Goal: Transaction & Acquisition: Purchase product/service

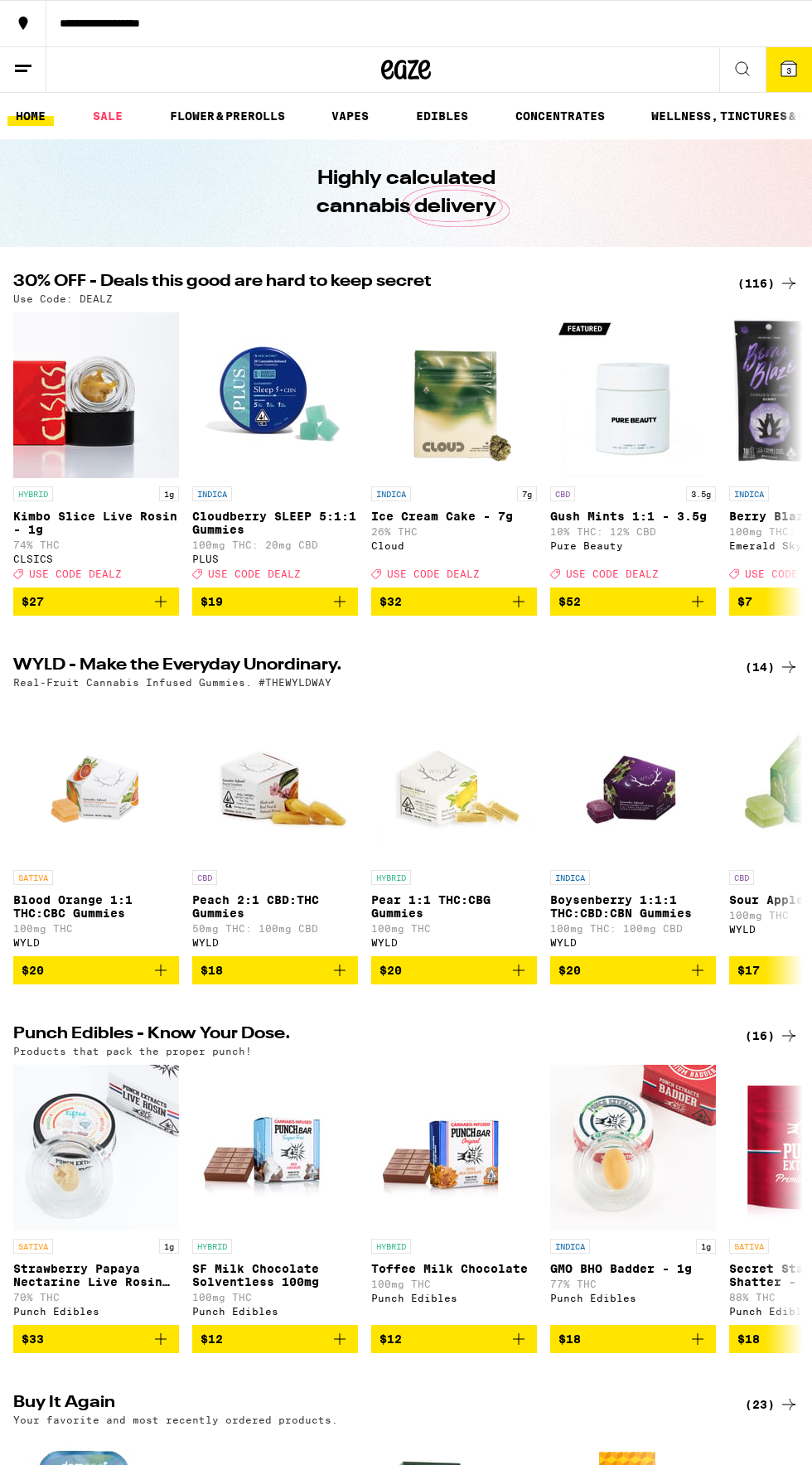
click at [756, 286] on div "(116)" at bounding box center [768, 283] width 61 height 20
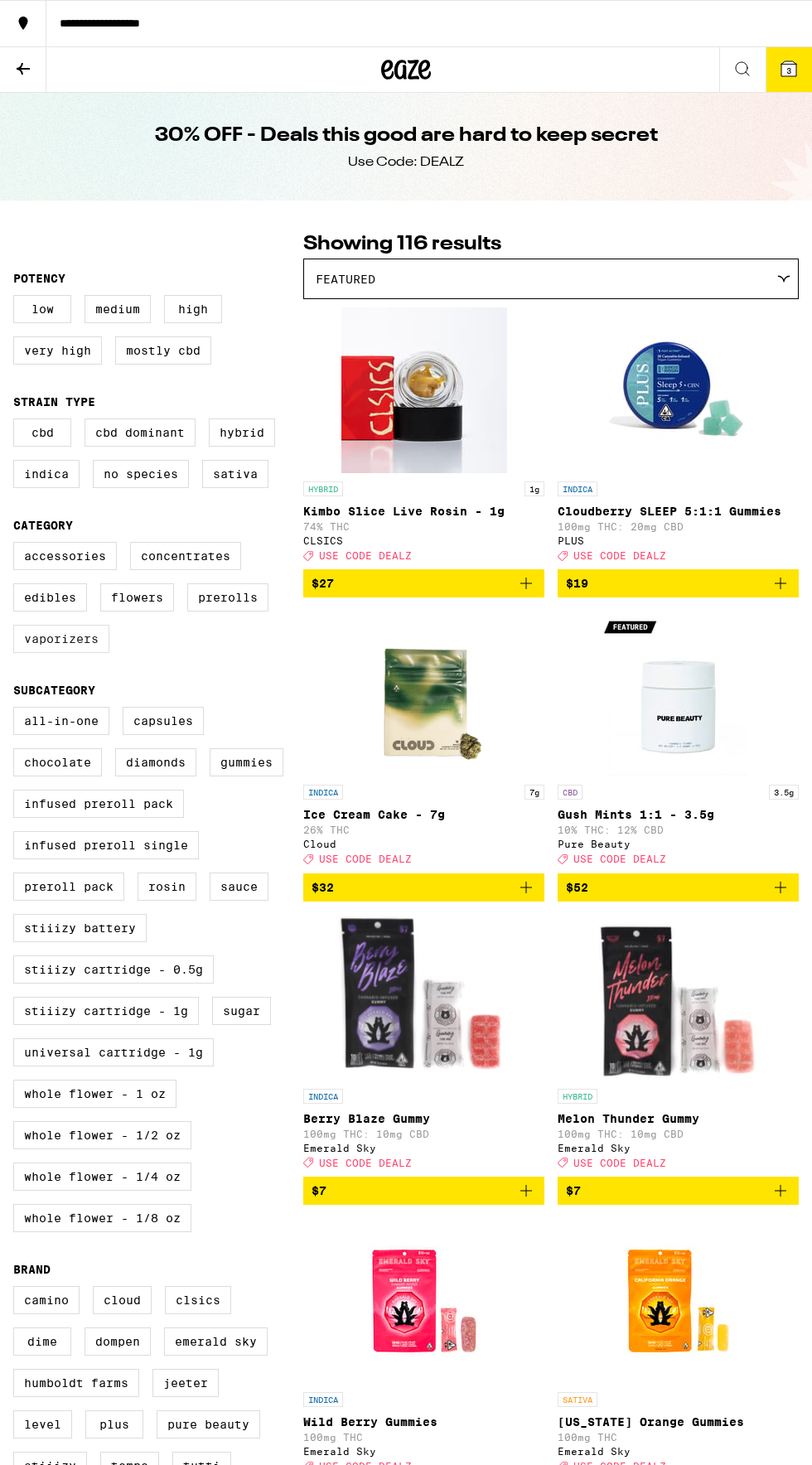
click at [63, 653] on label "Vaporizers" at bounding box center [61, 638] width 96 height 29
click at [18, 546] on input "Vaporizers" at bounding box center [17, 545] width 1 height 1
checkbox input "true"
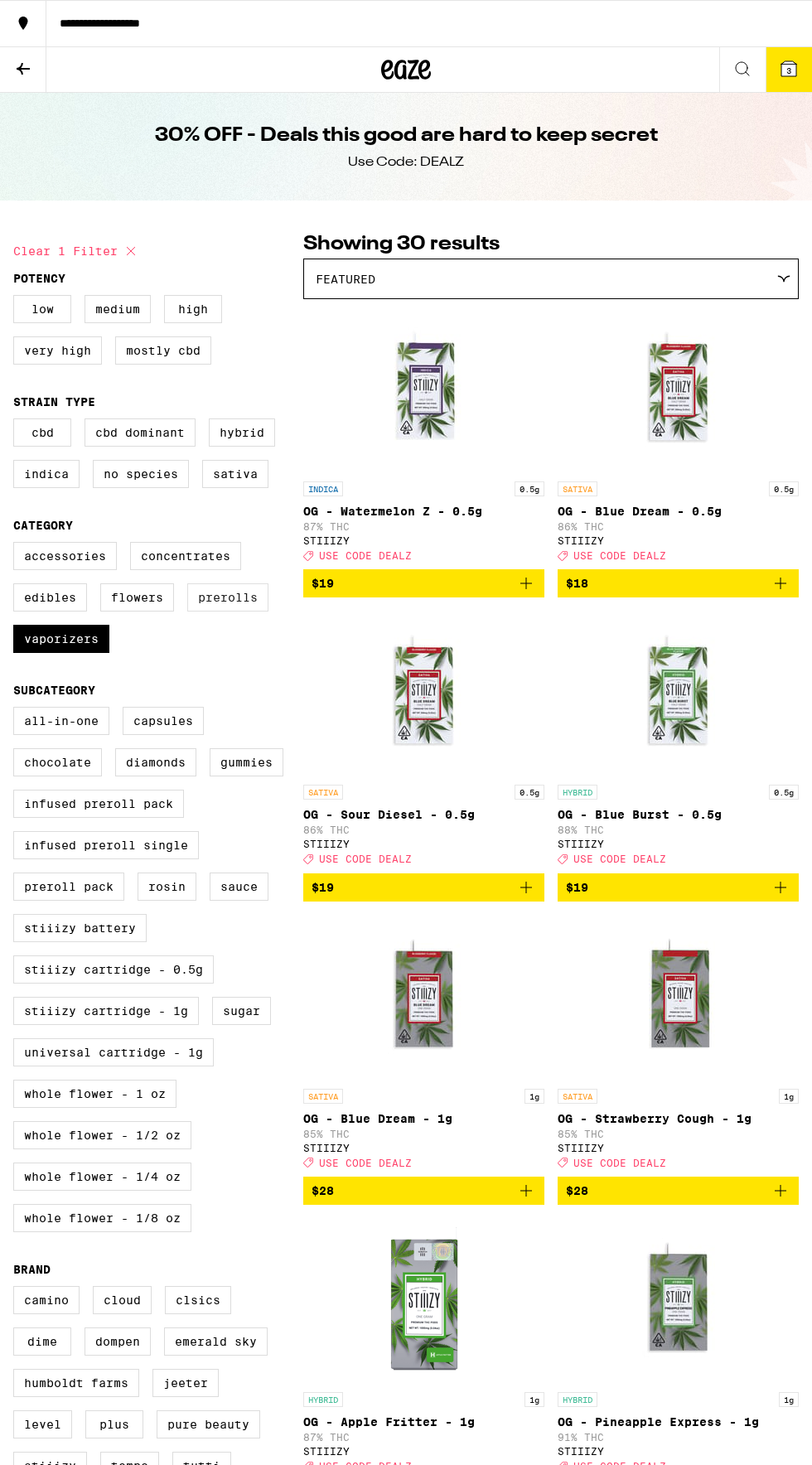
click at [245, 612] on label "Prerolls" at bounding box center [227, 597] width 82 height 29
click at [18, 546] on input "Prerolls" at bounding box center [17, 545] width 1 height 1
checkbox input "true"
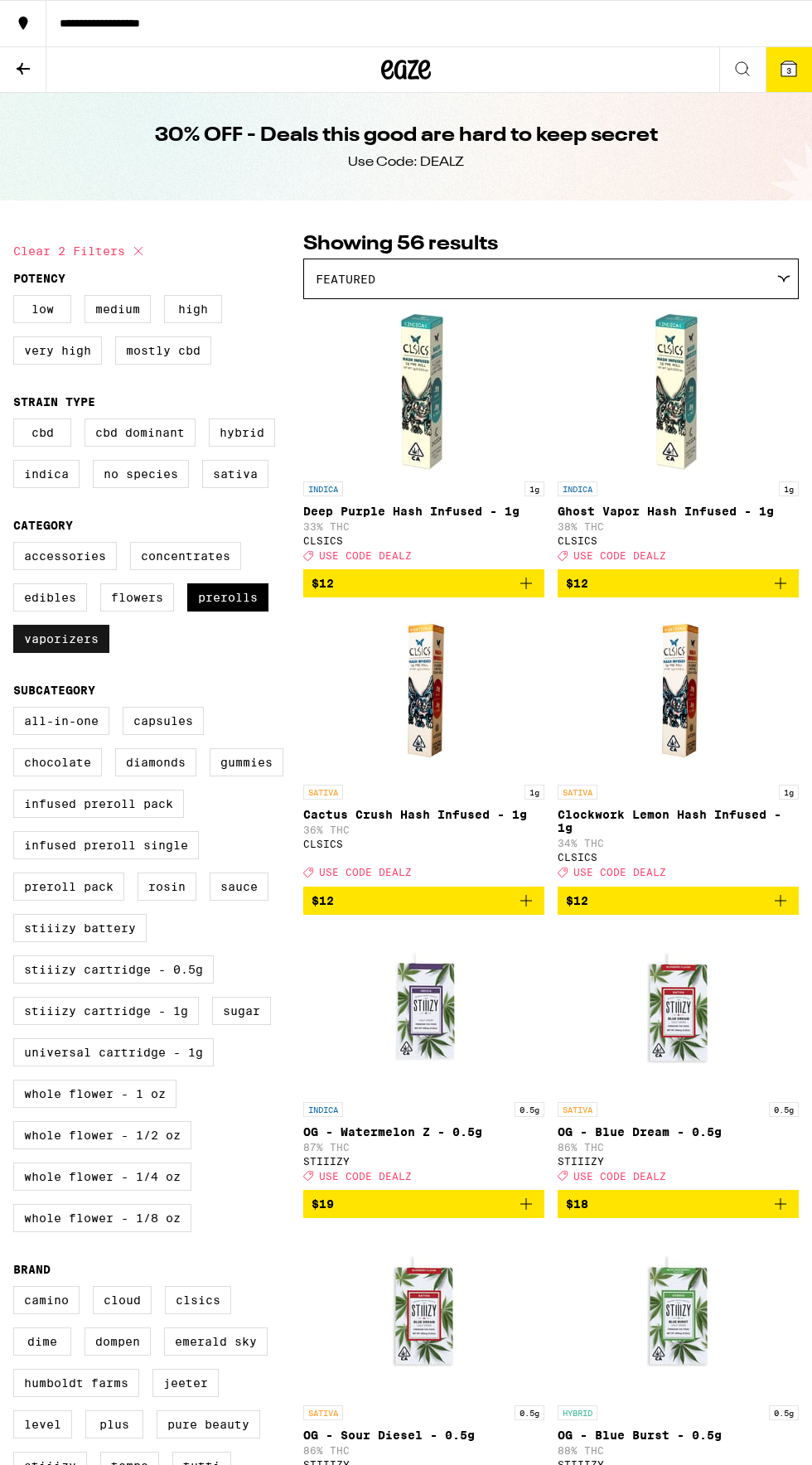
click at [64, 653] on label "Vaporizers" at bounding box center [61, 638] width 96 height 29
click at [18, 546] on input "Vaporizers" at bounding box center [17, 545] width 1 height 1
checkbox input "false"
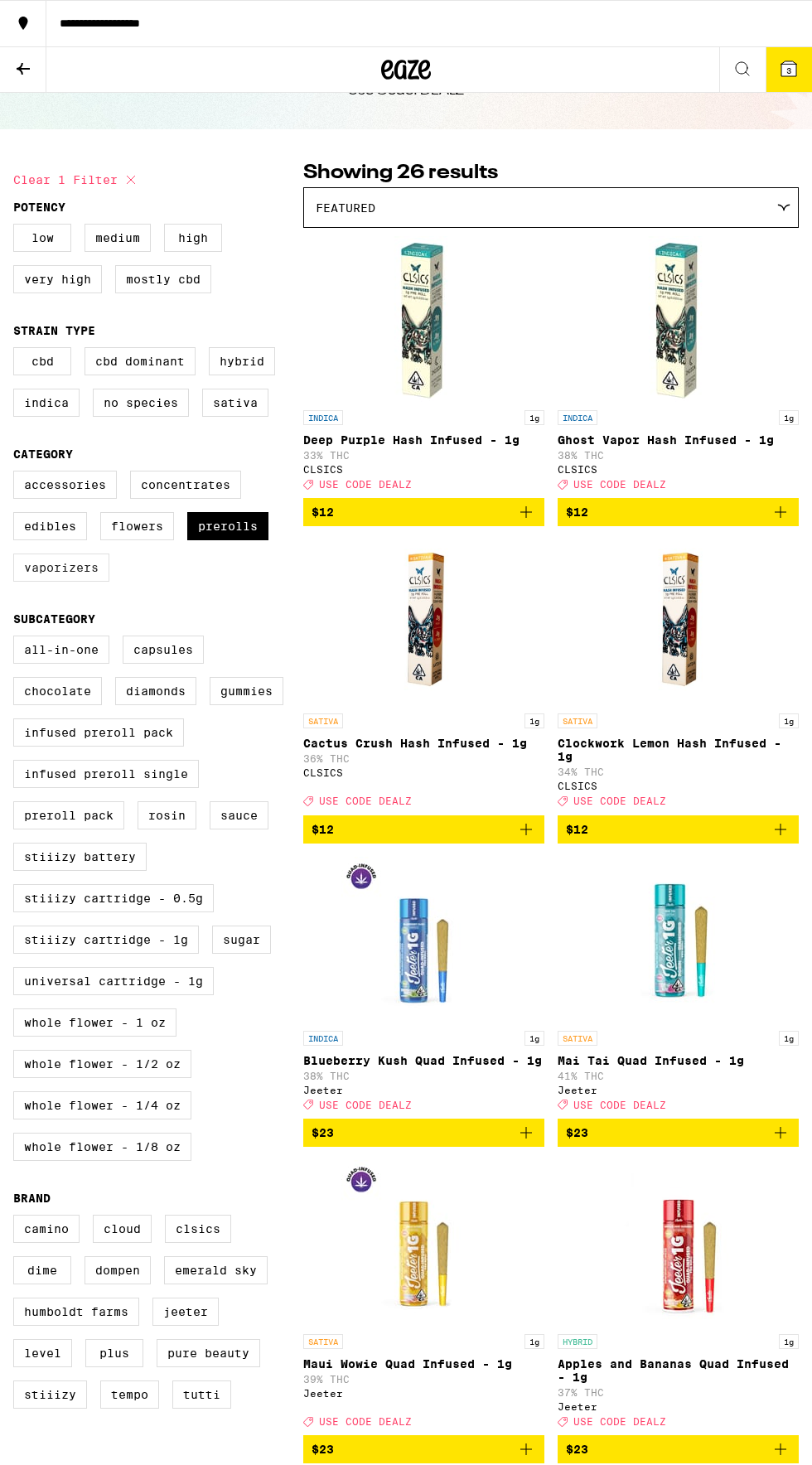
scroll to position [61, 0]
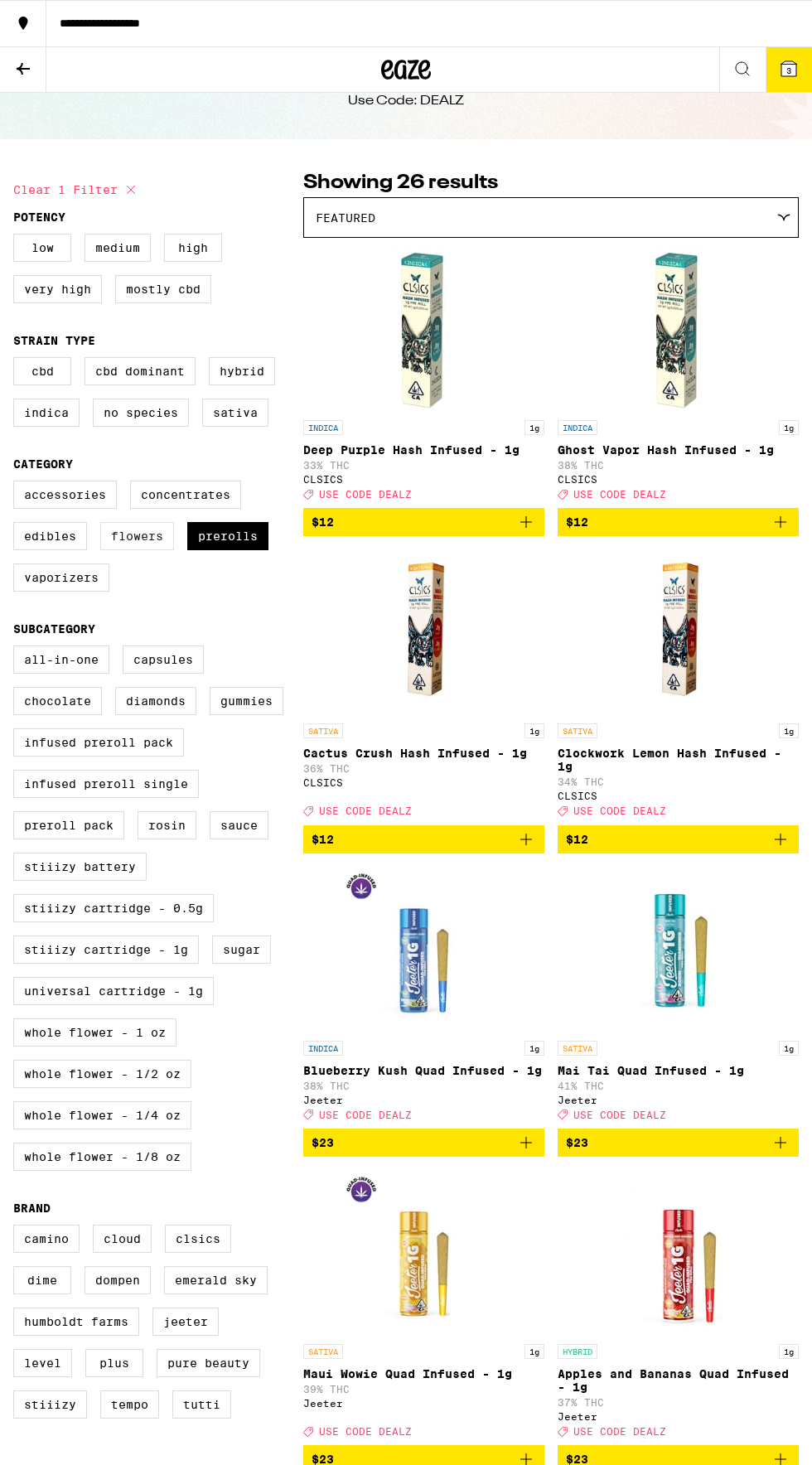
click at [134, 548] on label "Flowers" at bounding box center [137, 536] width 74 height 29
click at [18, 484] on input "Flowers" at bounding box center [17, 483] width 1 height 1
checkbox input "true"
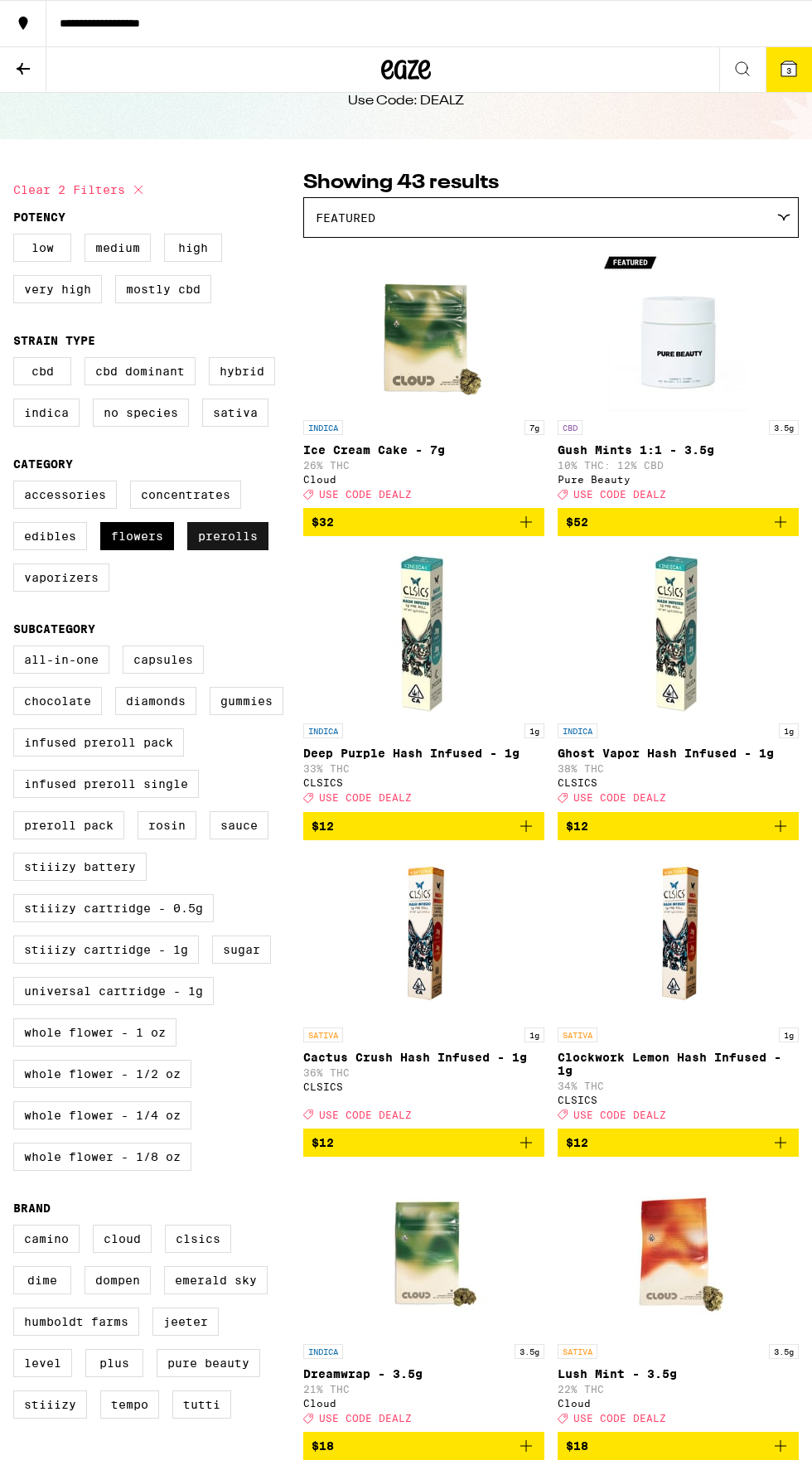
click at [248, 546] on label "Prerolls" at bounding box center [227, 536] width 82 height 29
click at [18, 484] on input "Prerolls" at bounding box center [17, 483] width 1 height 1
checkbox input "false"
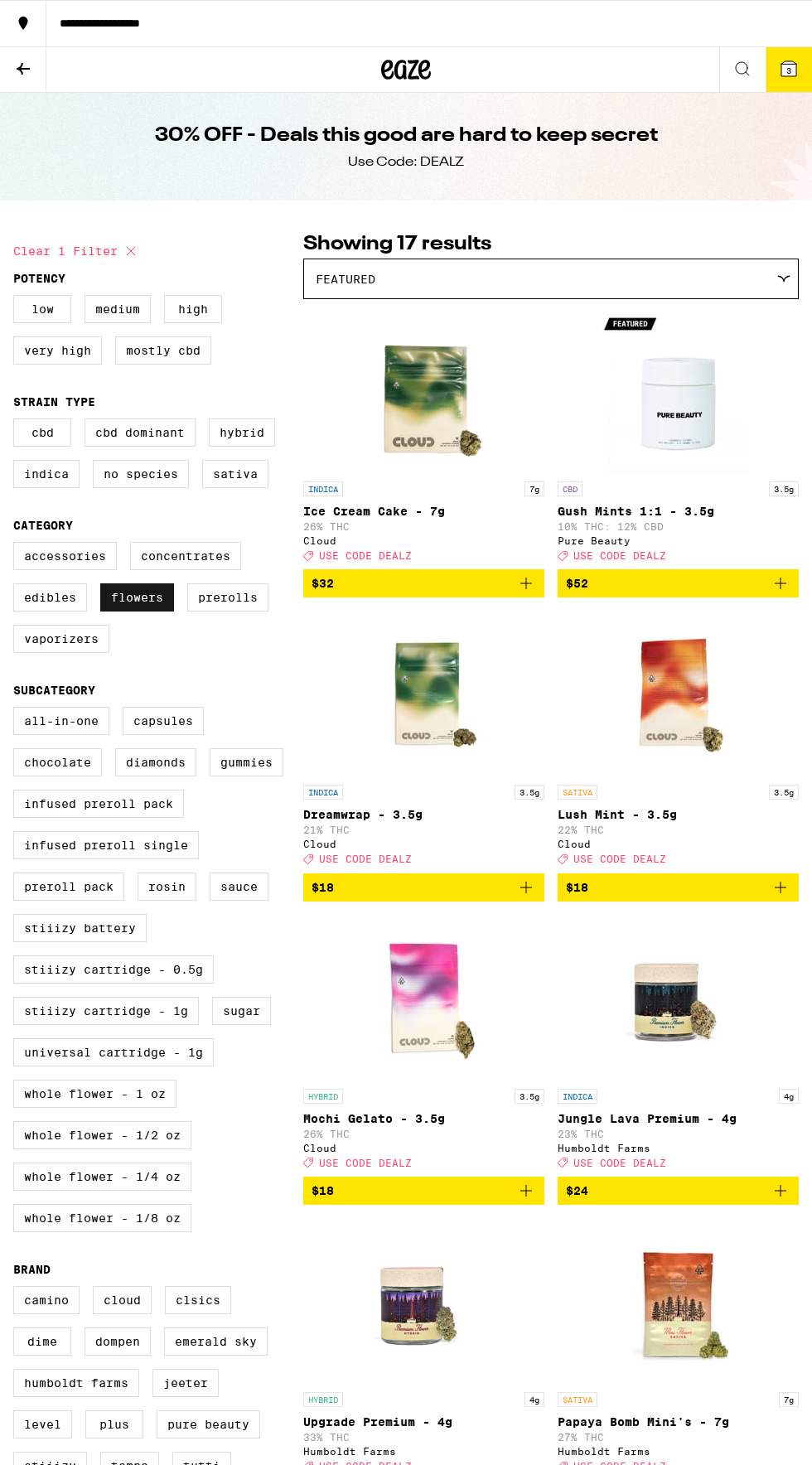
click at [145, 610] on label "Flowers" at bounding box center [137, 597] width 74 height 29
click at [18, 546] on input "Flowers" at bounding box center [17, 545] width 1 height 1
checkbox input "false"
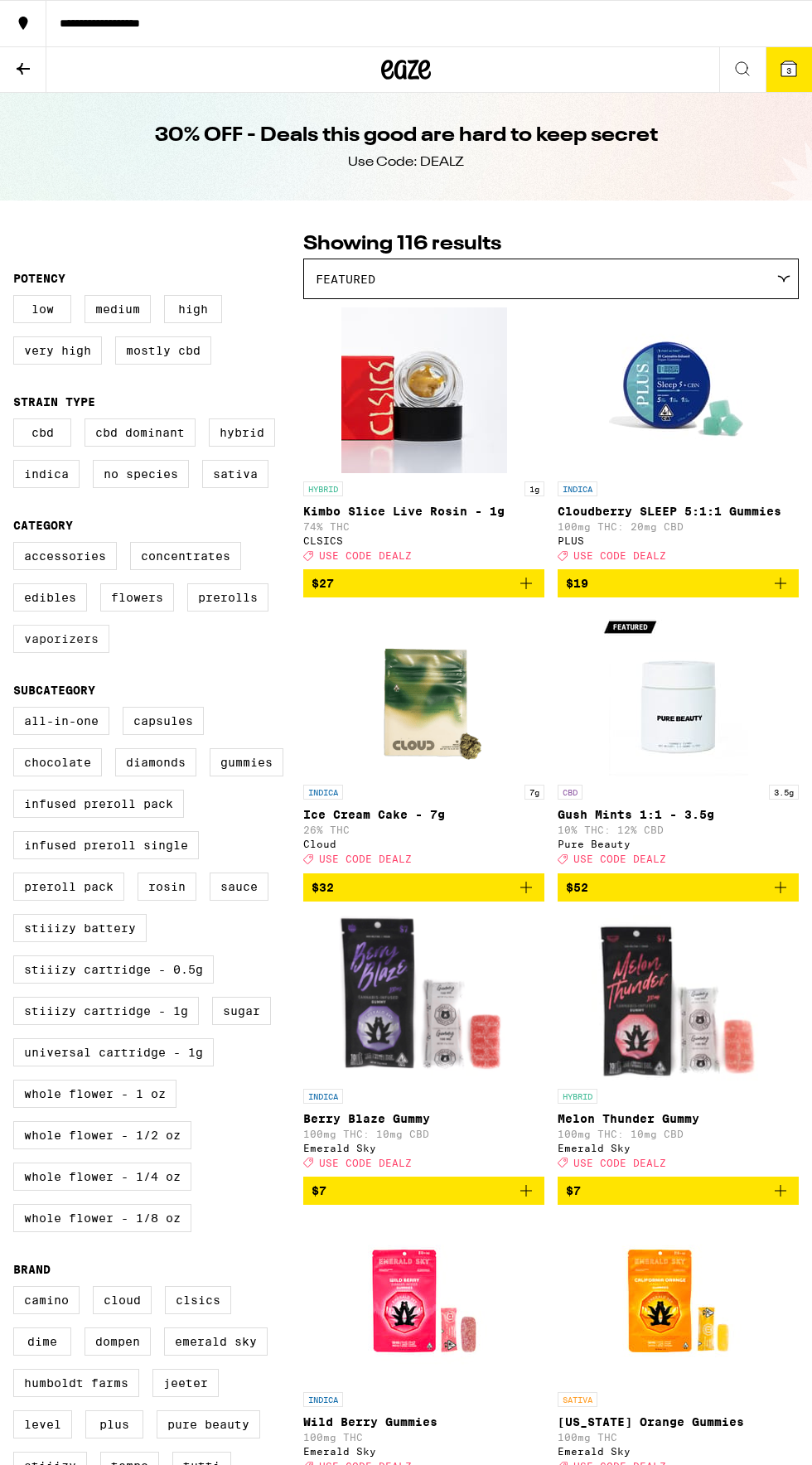
click at [72, 653] on label "Vaporizers" at bounding box center [61, 638] width 96 height 29
click at [18, 546] on input "Vaporizers" at bounding box center [17, 545] width 1 height 1
checkbox input "true"
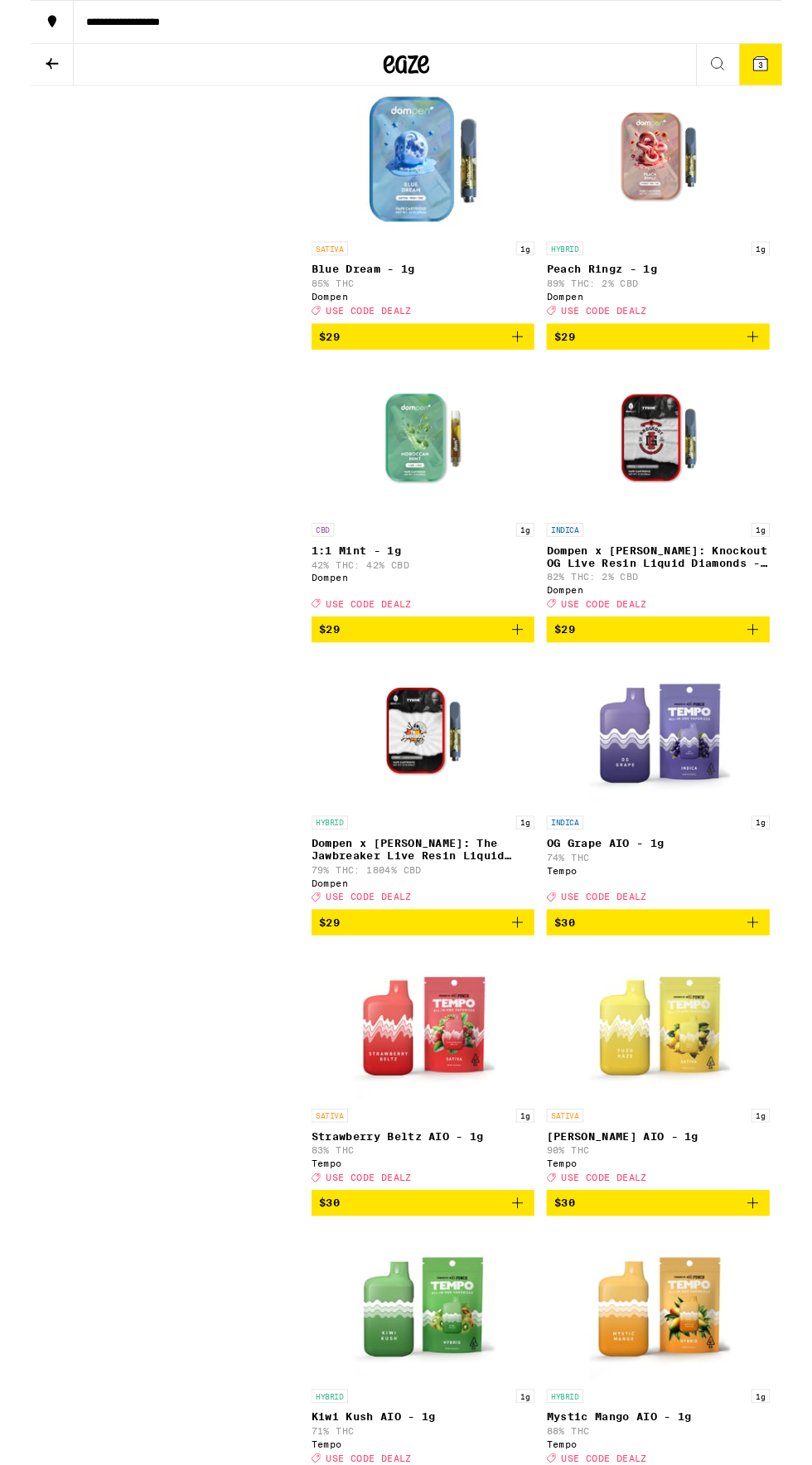
scroll to position [1732, 0]
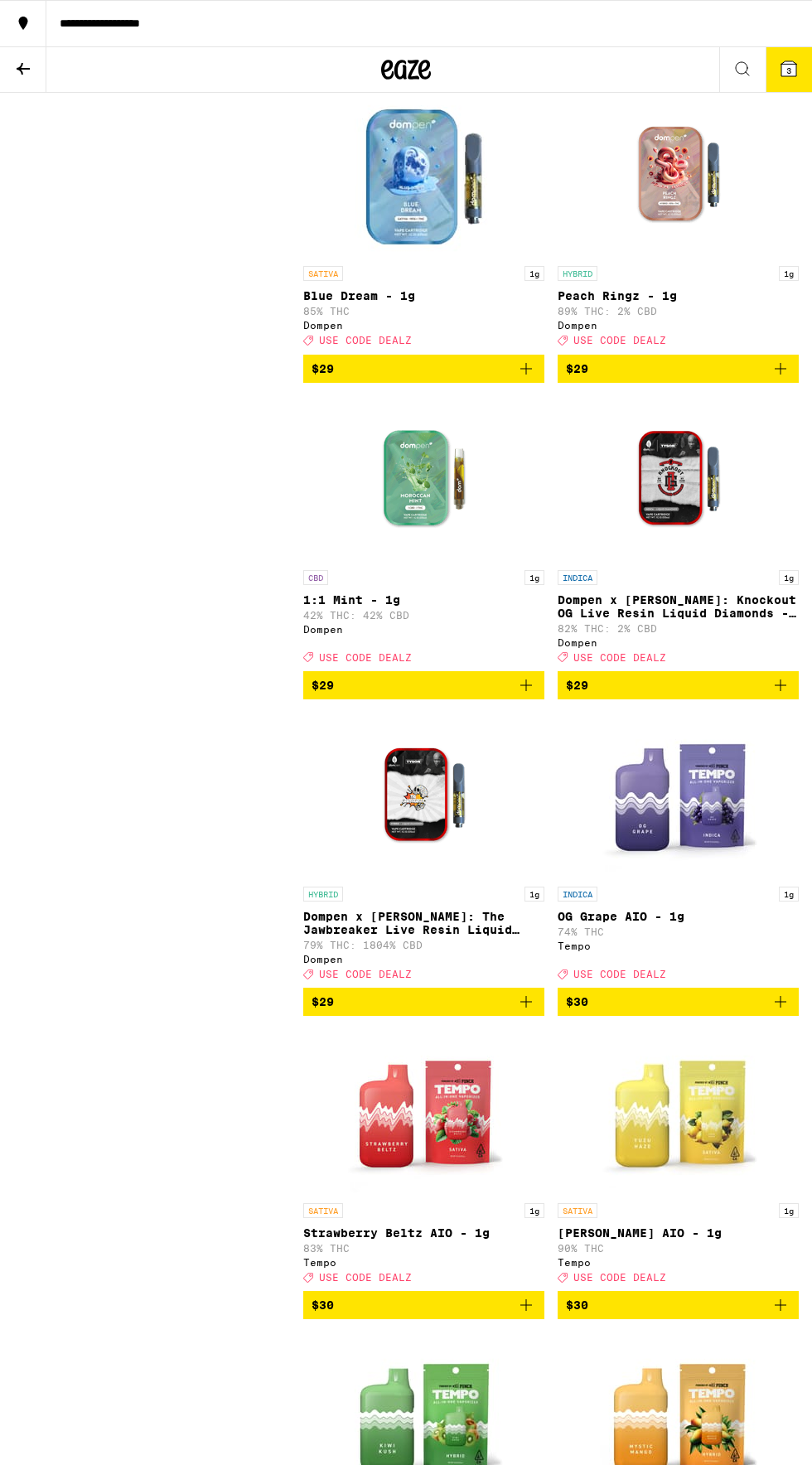
click at [367, 979] on div "HYBRID 1g Dompen x Tyson: The Jawbreaker Live Resin Liquid Diamonds - 1g 79% TH…" at bounding box center [423, 933] width 241 height 92
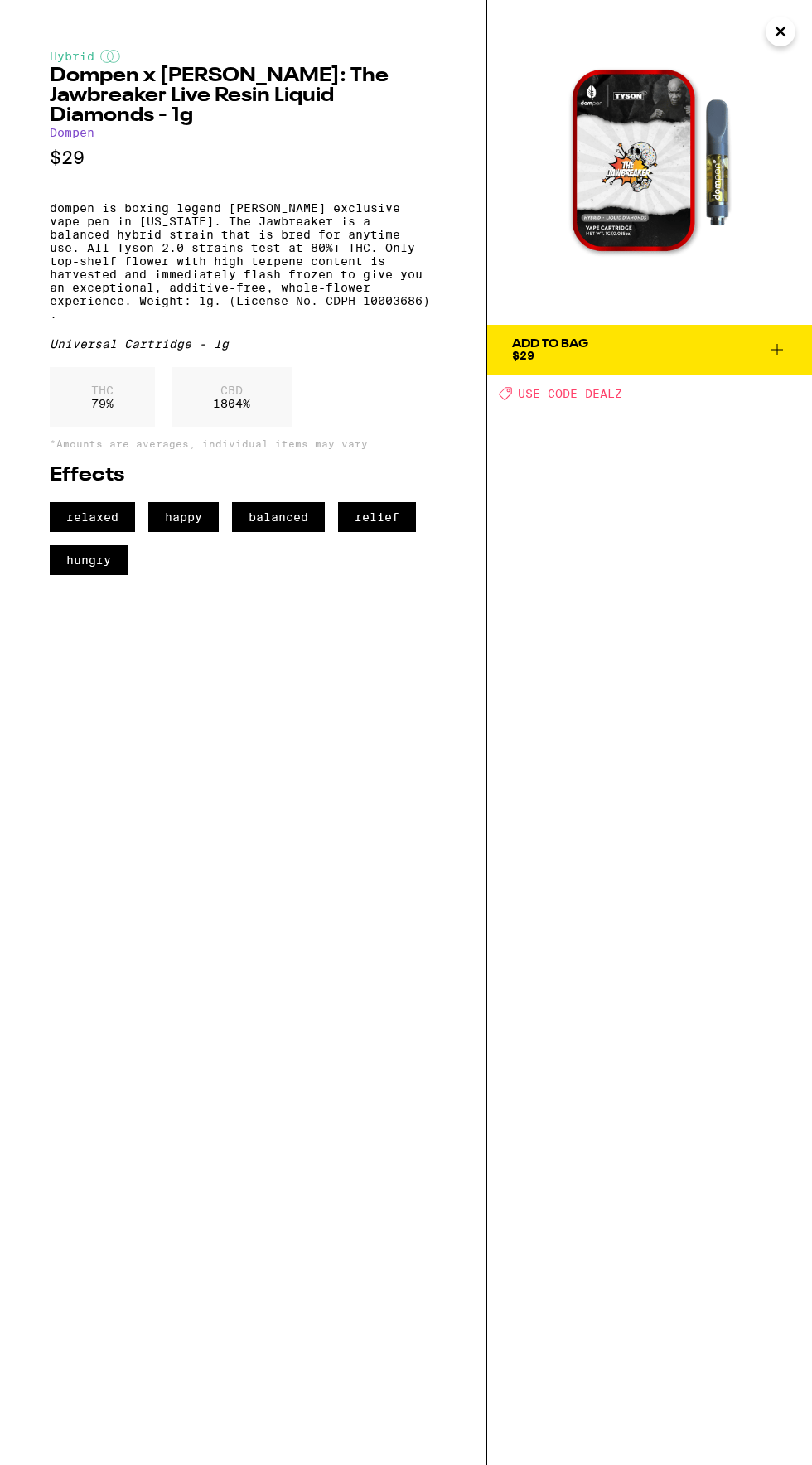
click at [641, 343] on span "Add To Bag $29" at bounding box center [650, 350] width 275 height 24
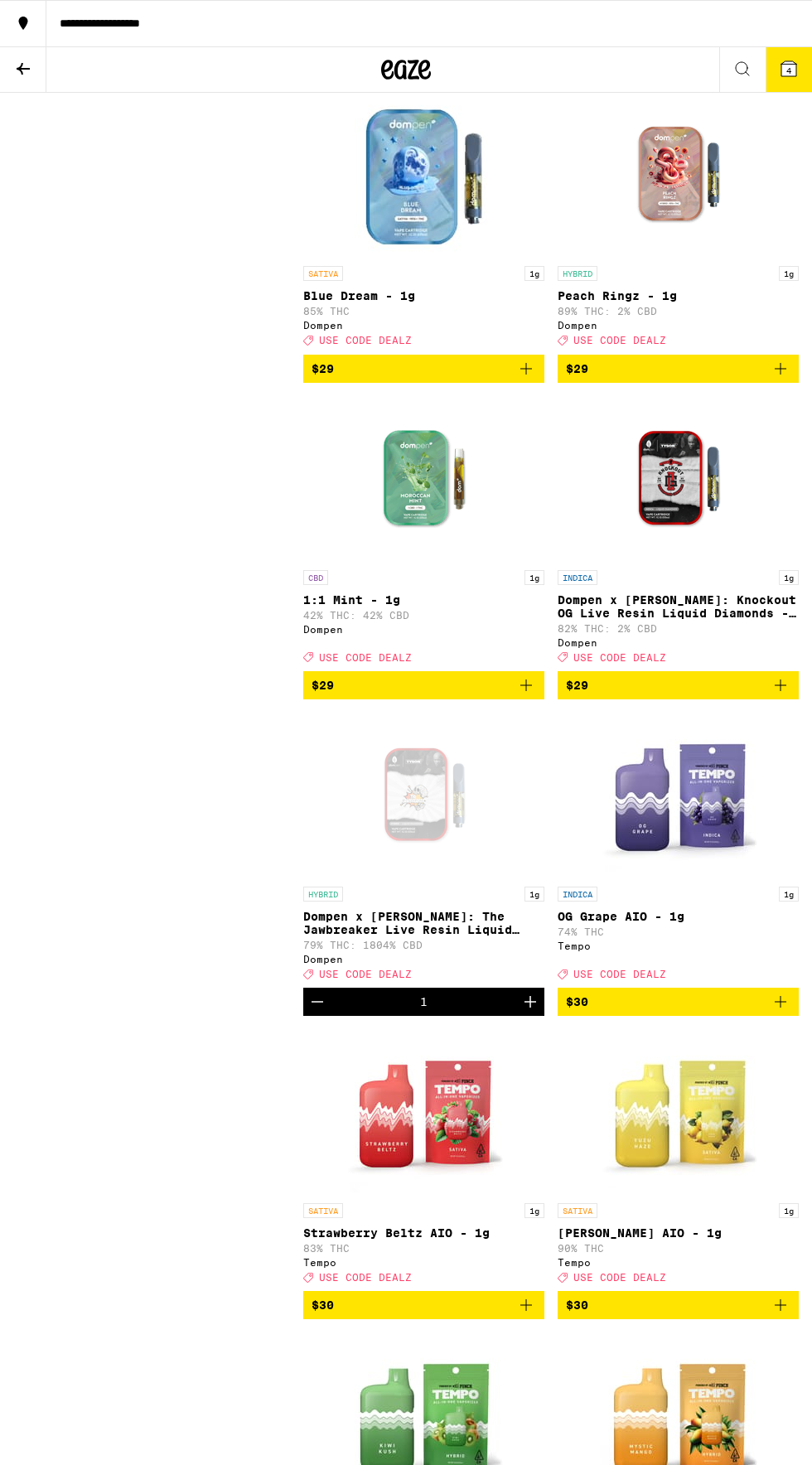
click at [780, 71] on icon "Add to bag" at bounding box center [781, 65] width 12 height 12
click at [788, 71] on span "5" at bounding box center [788, 71] width 5 height 10
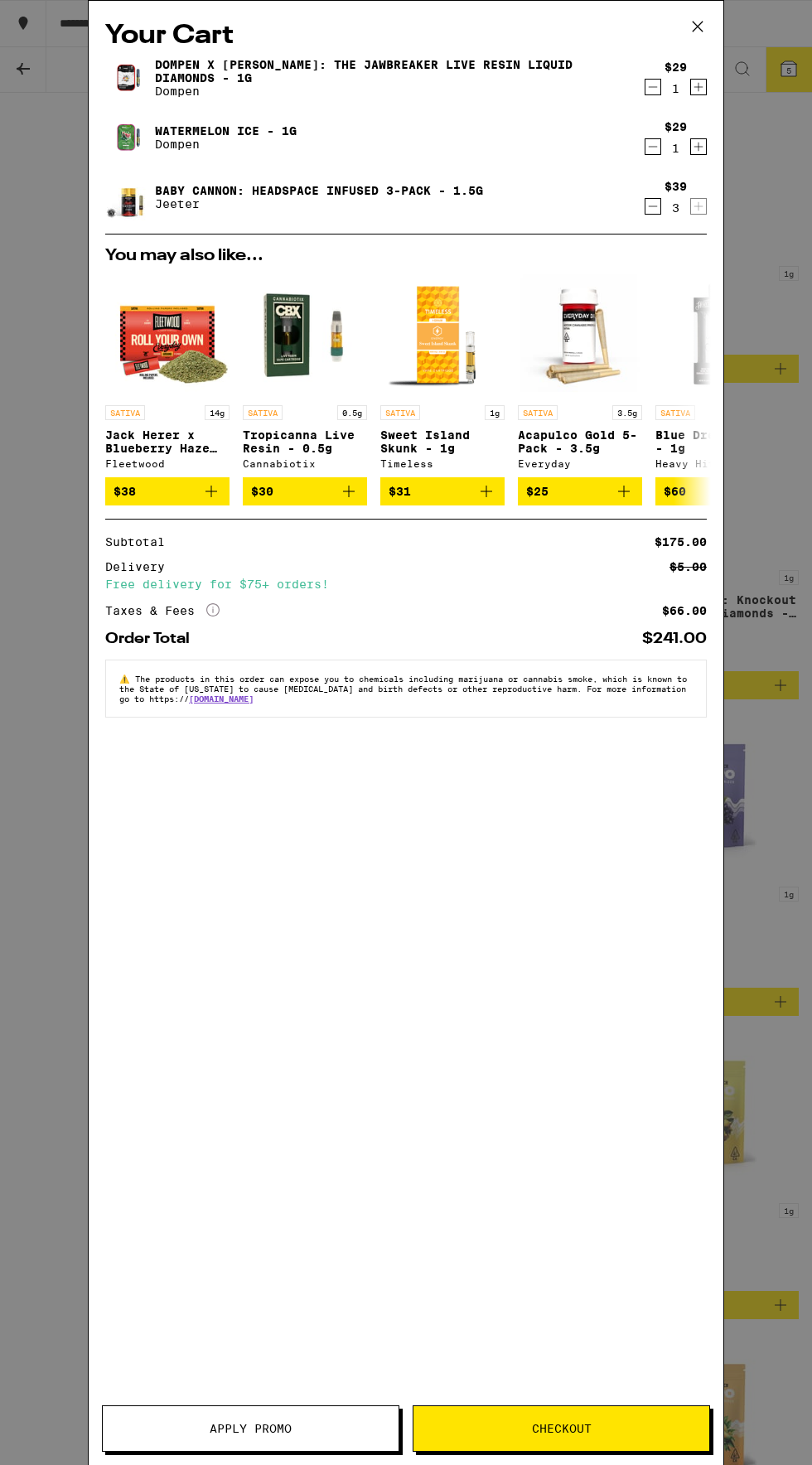
click at [656, 216] on icon "Decrement" at bounding box center [653, 206] width 15 height 20
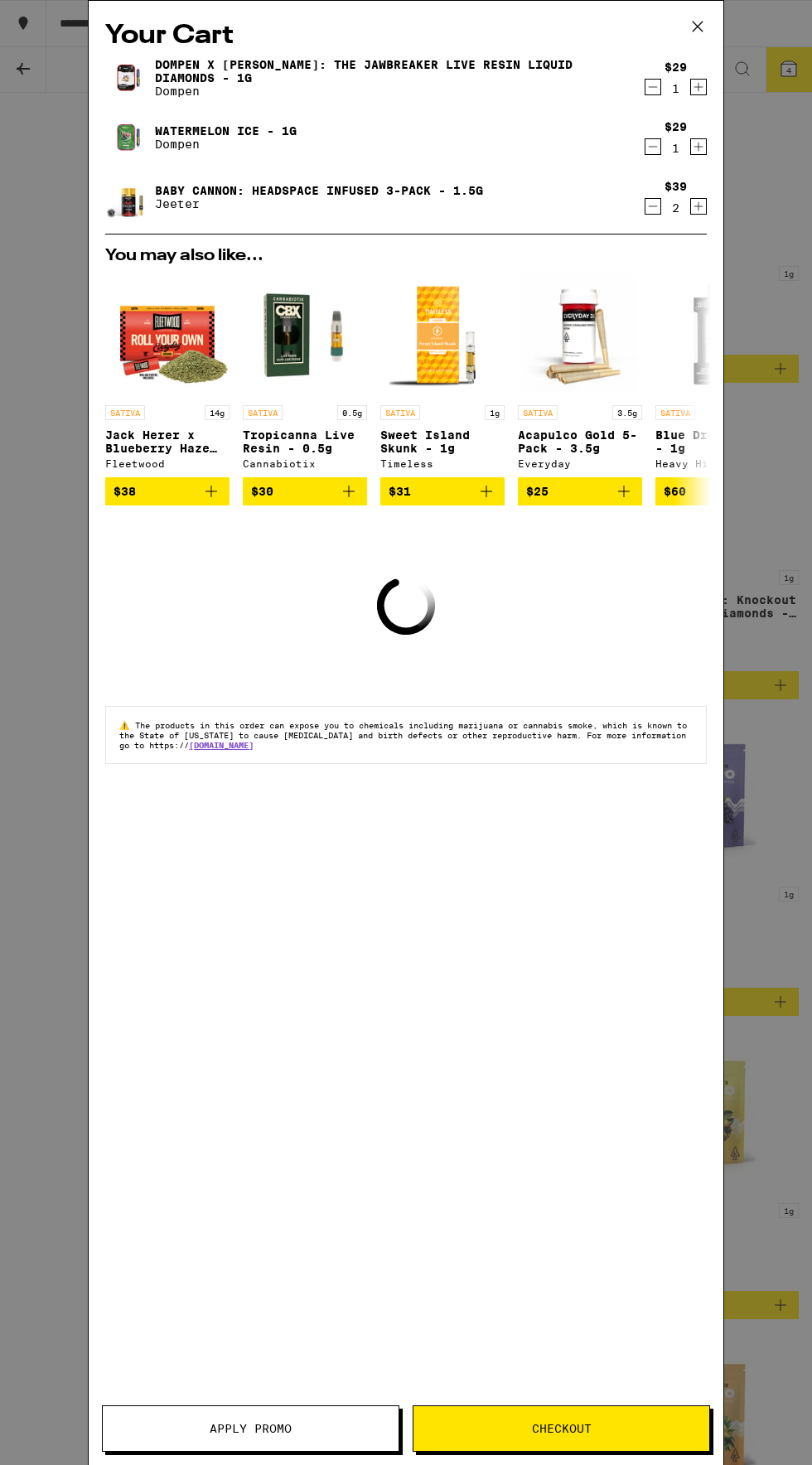
click at [656, 213] on icon "Decrement" at bounding box center [653, 206] width 15 height 20
click at [649, 216] on icon "Decrement" at bounding box center [653, 206] width 15 height 20
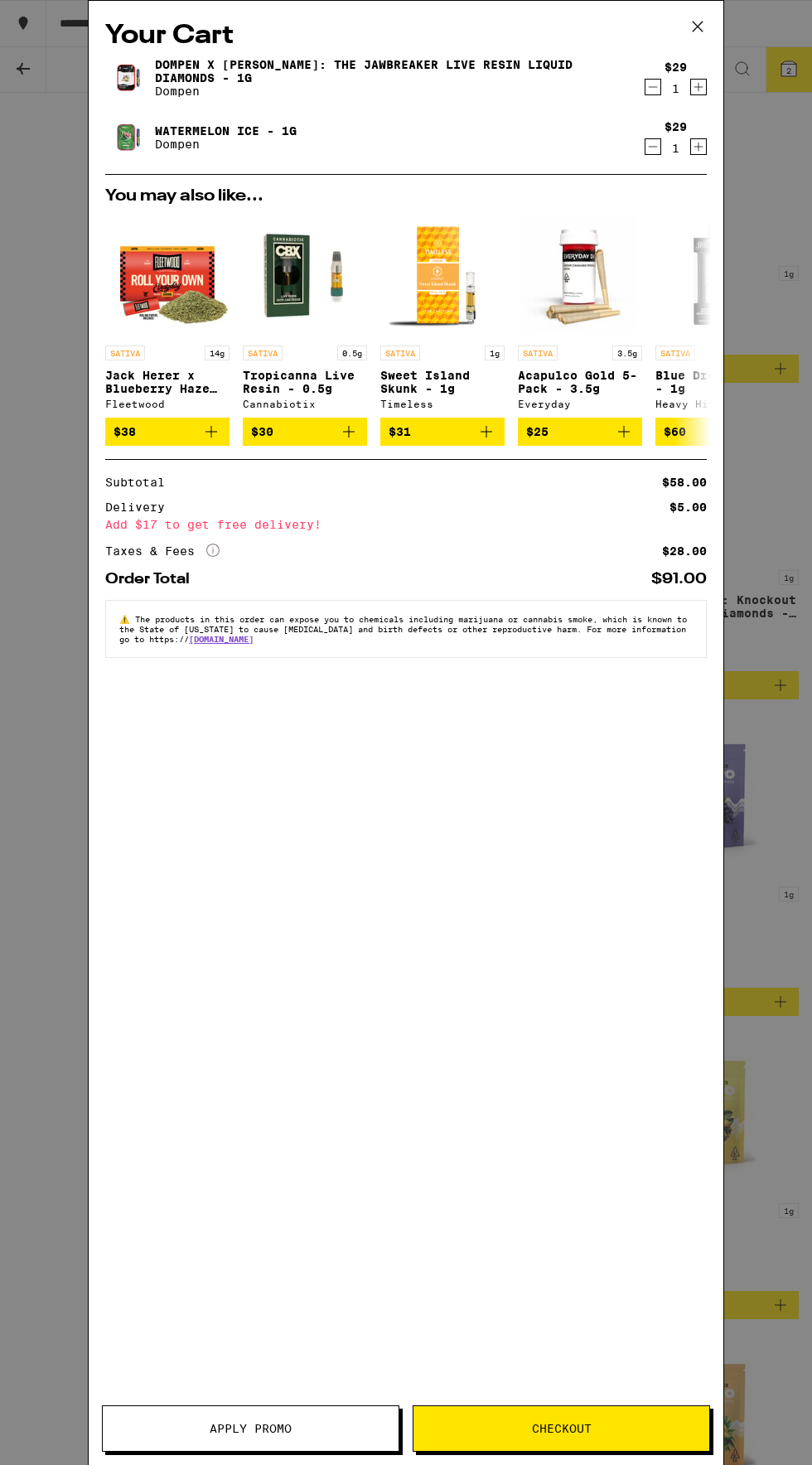
click at [649, 142] on icon "Decrement" at bounding box center [653, 146] width 15 height 20
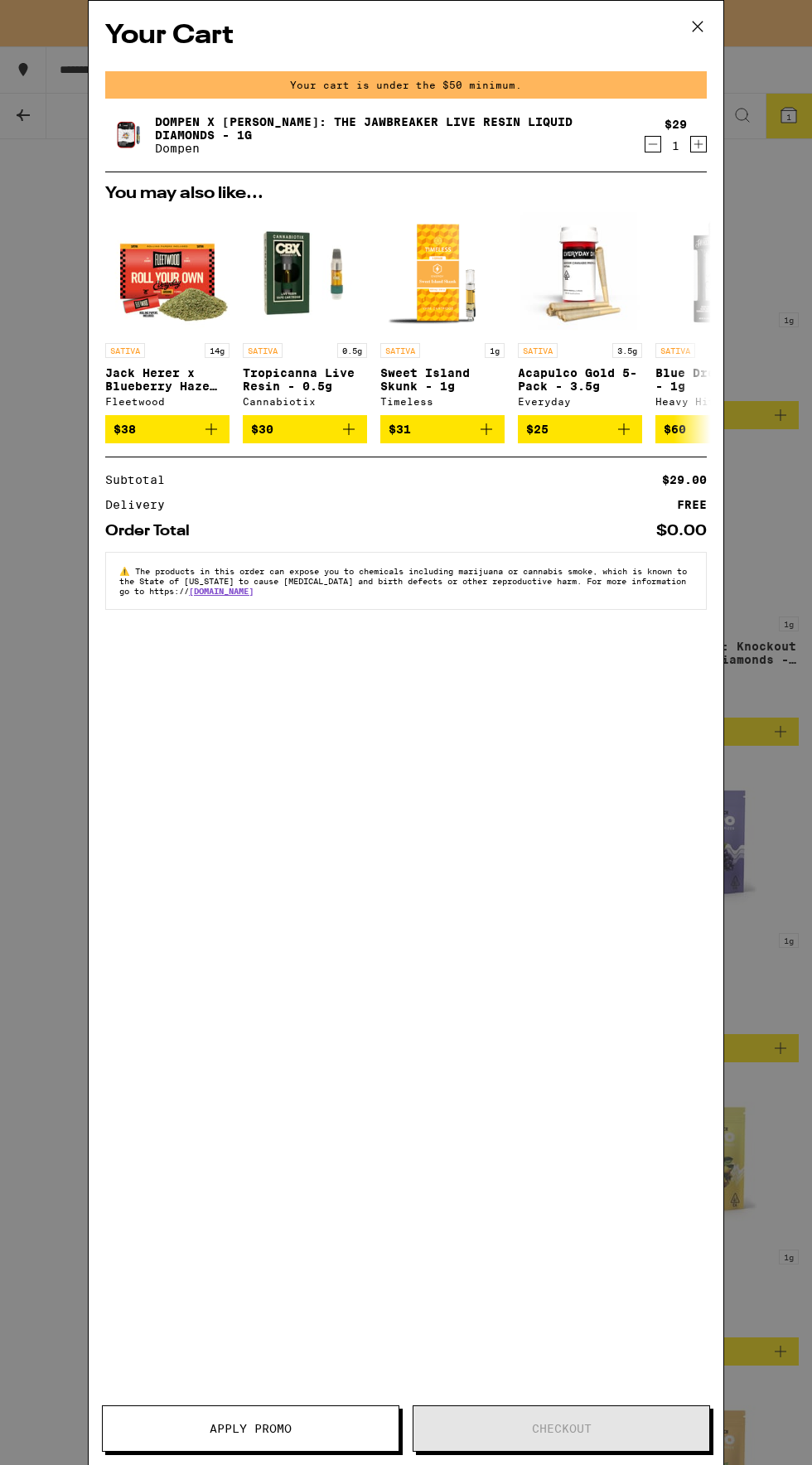
scroll to position [1779, 0]
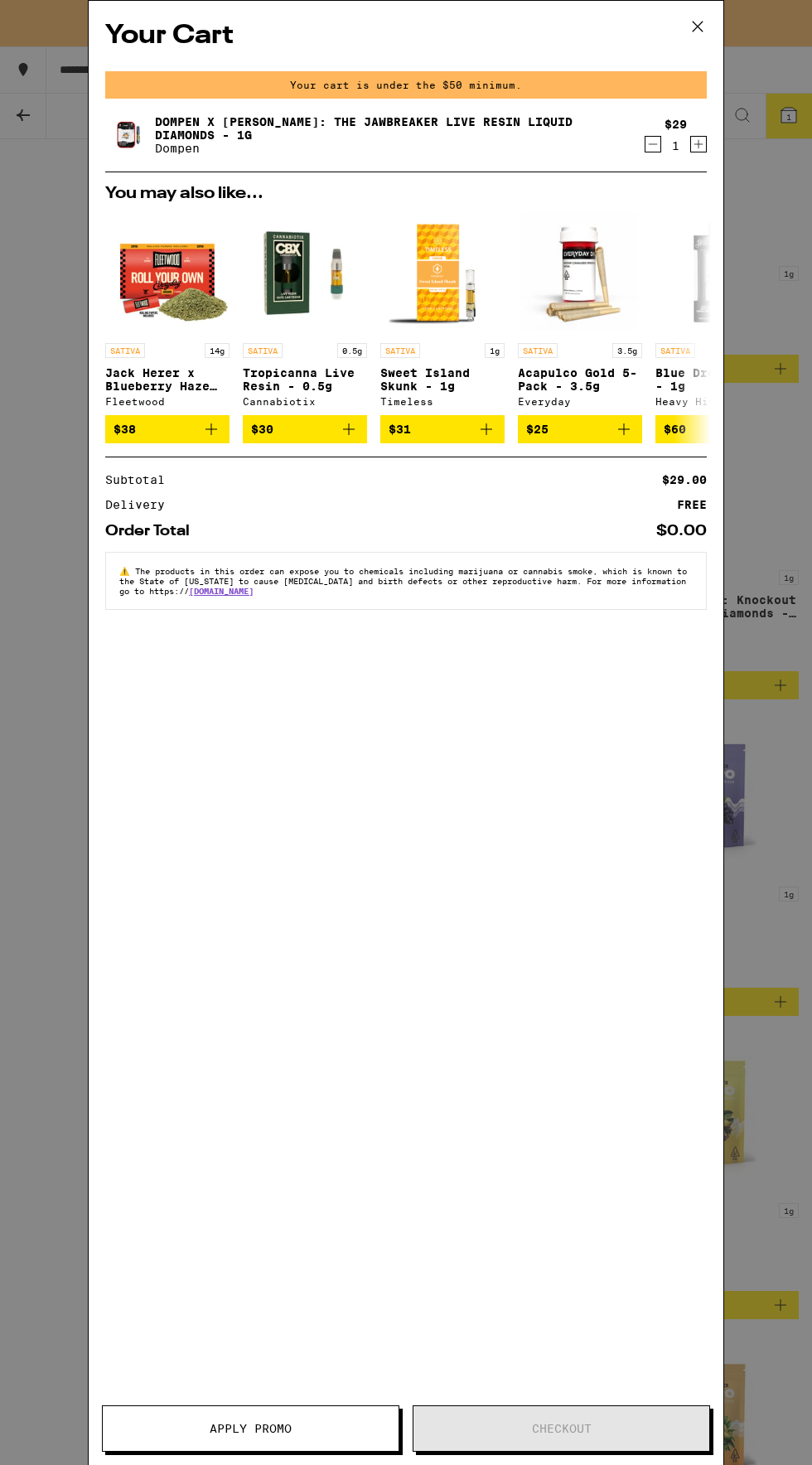
click at [701, 26] on icon at bounding box center [697, 26] width 25 height 25
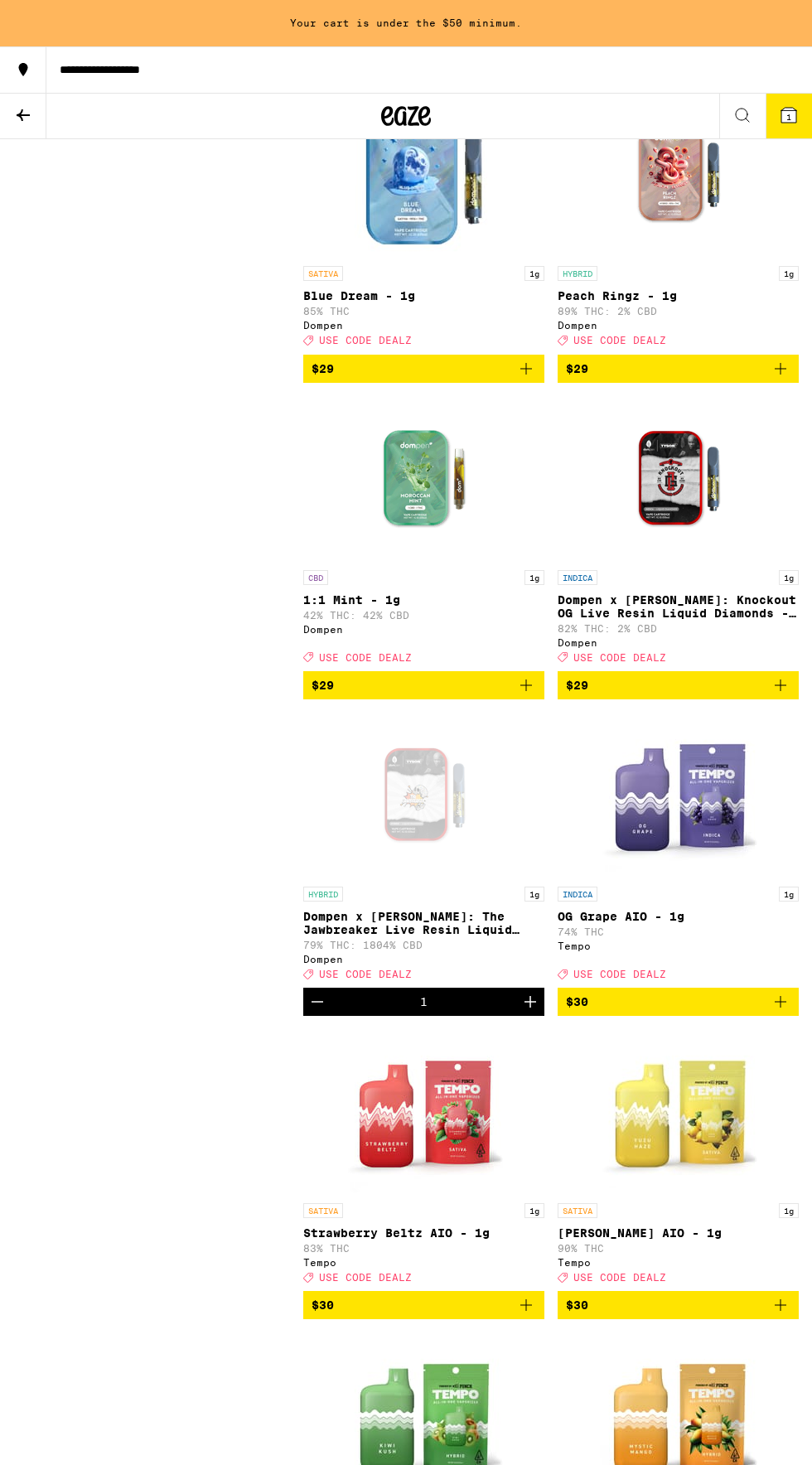
click at [524, 379] on icon "Add to bag" at bounding box center [526, 369] width 20 height 20
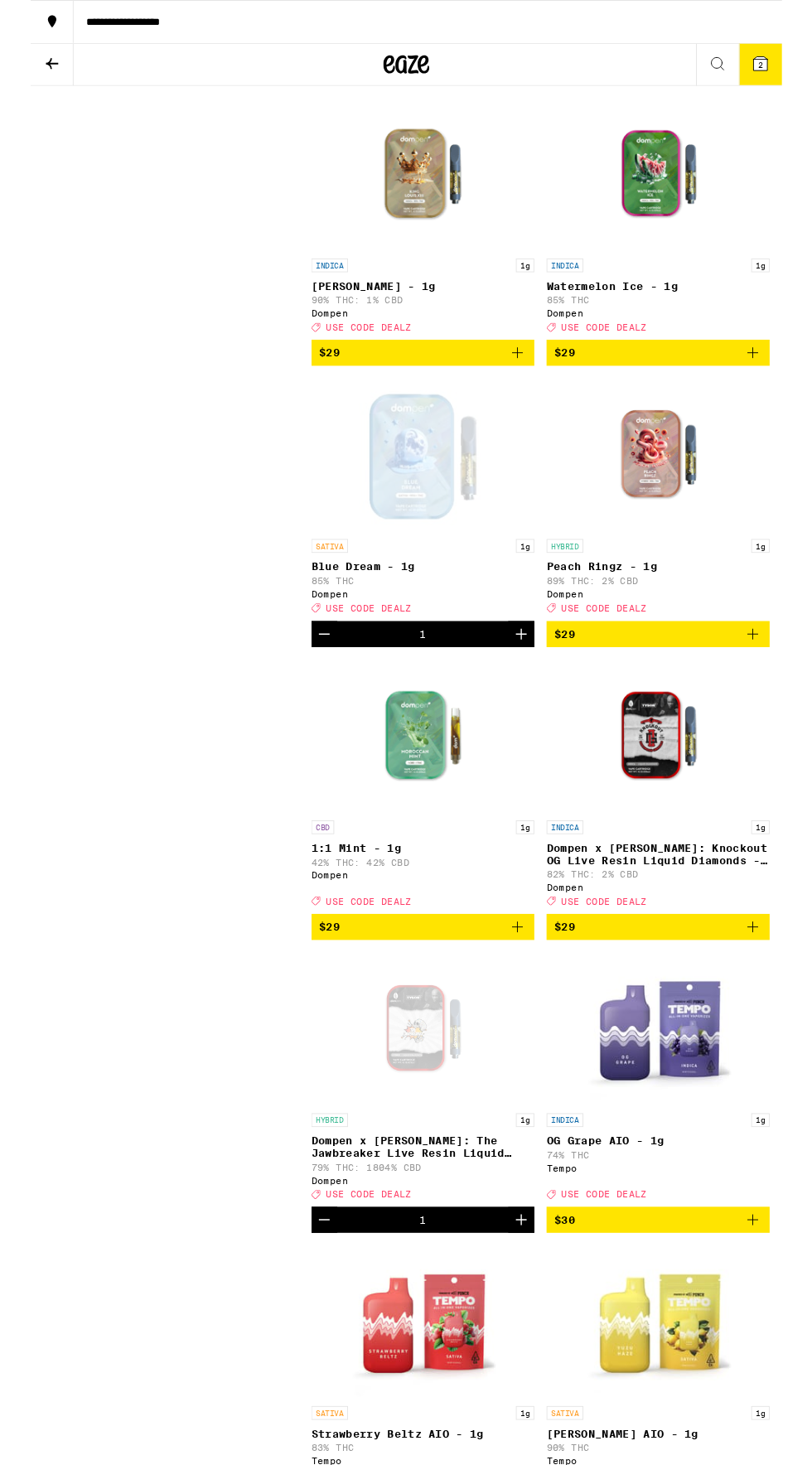
scroll to position [1419, 0]
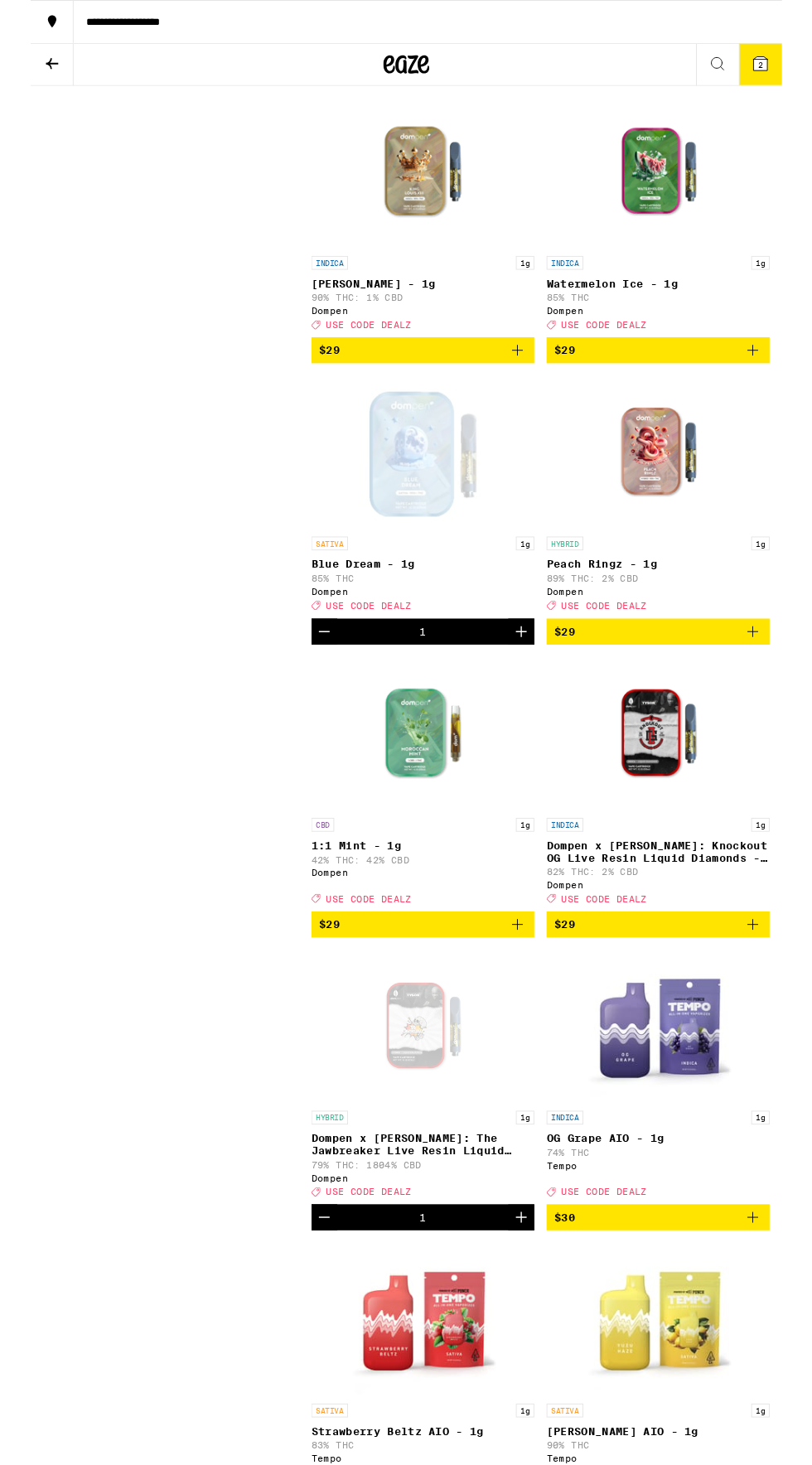
click at [780, 1005] on icon "Add to bag" at bounding box center [781, 999] width 12 height 12
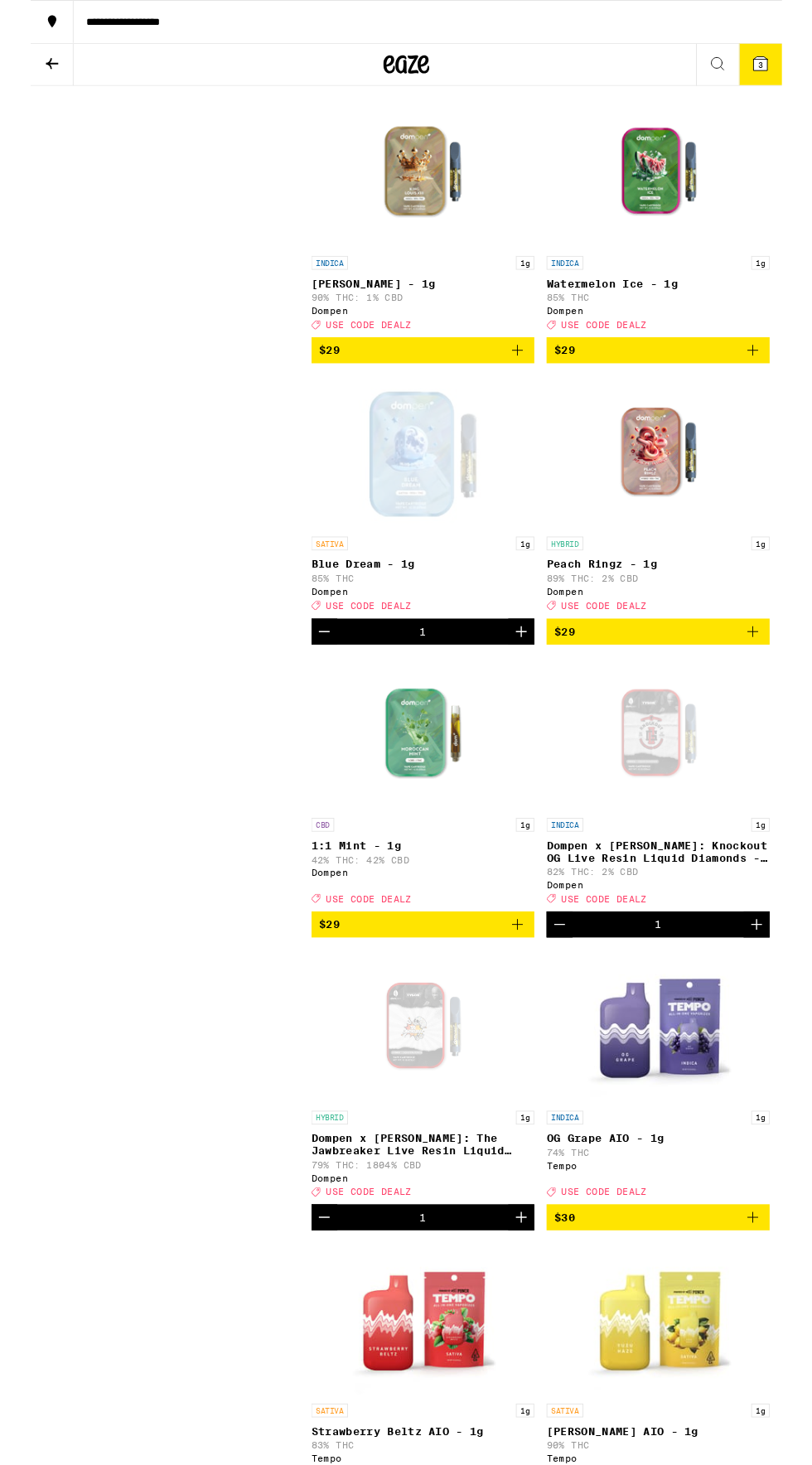
click at [572, 999] on icon "Decrement" at bounding box center [572, 999] width 12 height 0
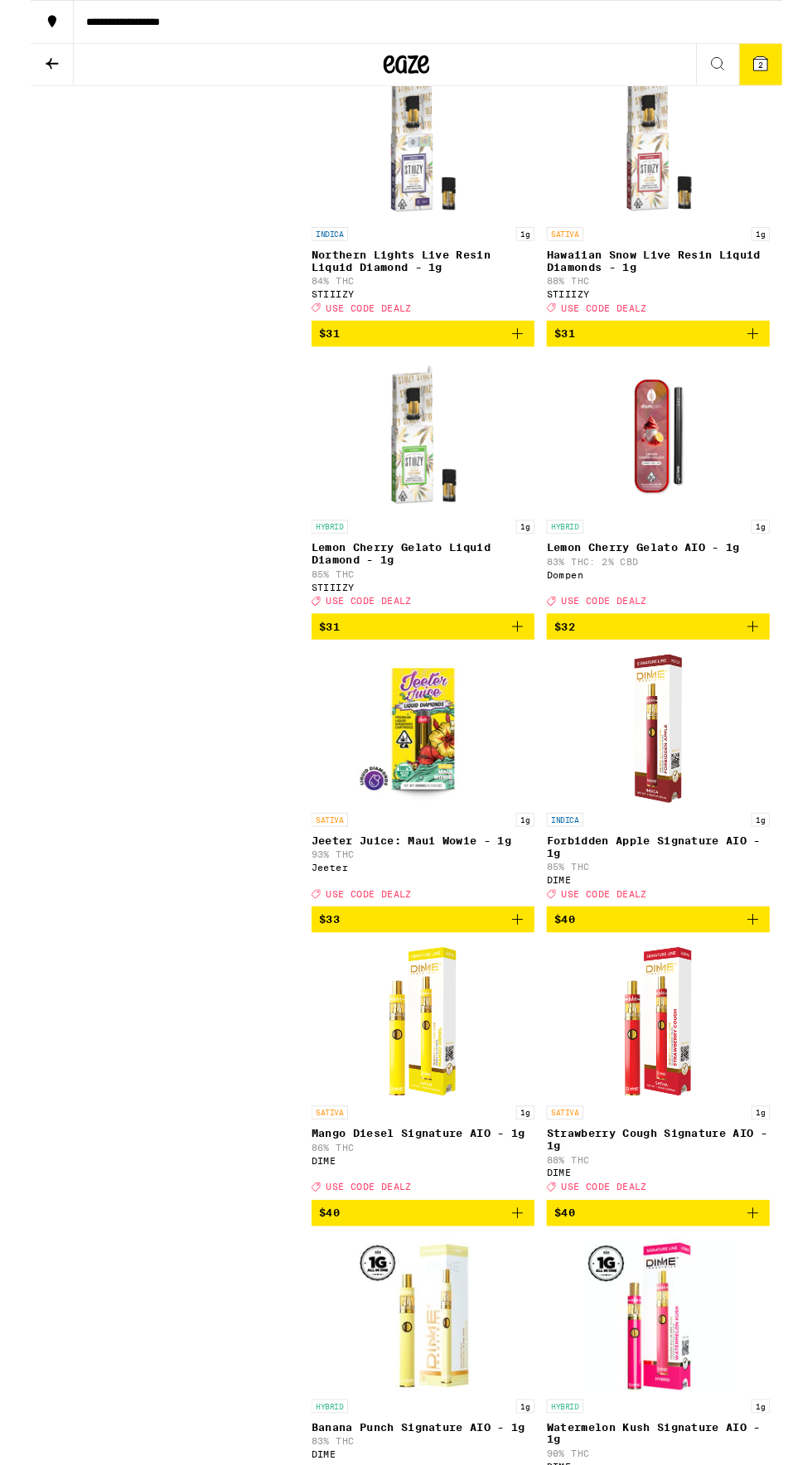
scroll to position [3296, 0]
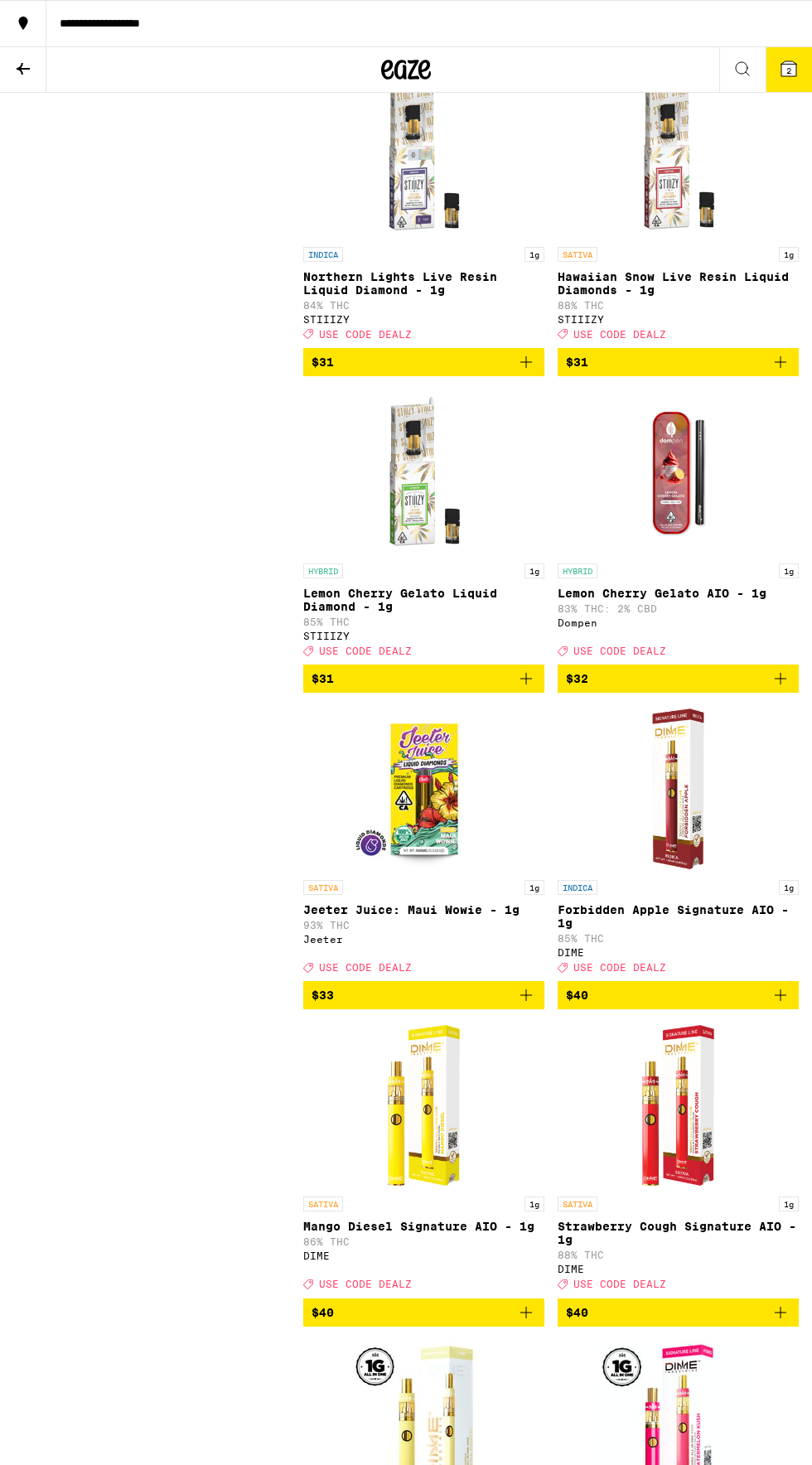
click at [483, 1005] on span "$33" at bounding box center [424, 995] width 224 height 20
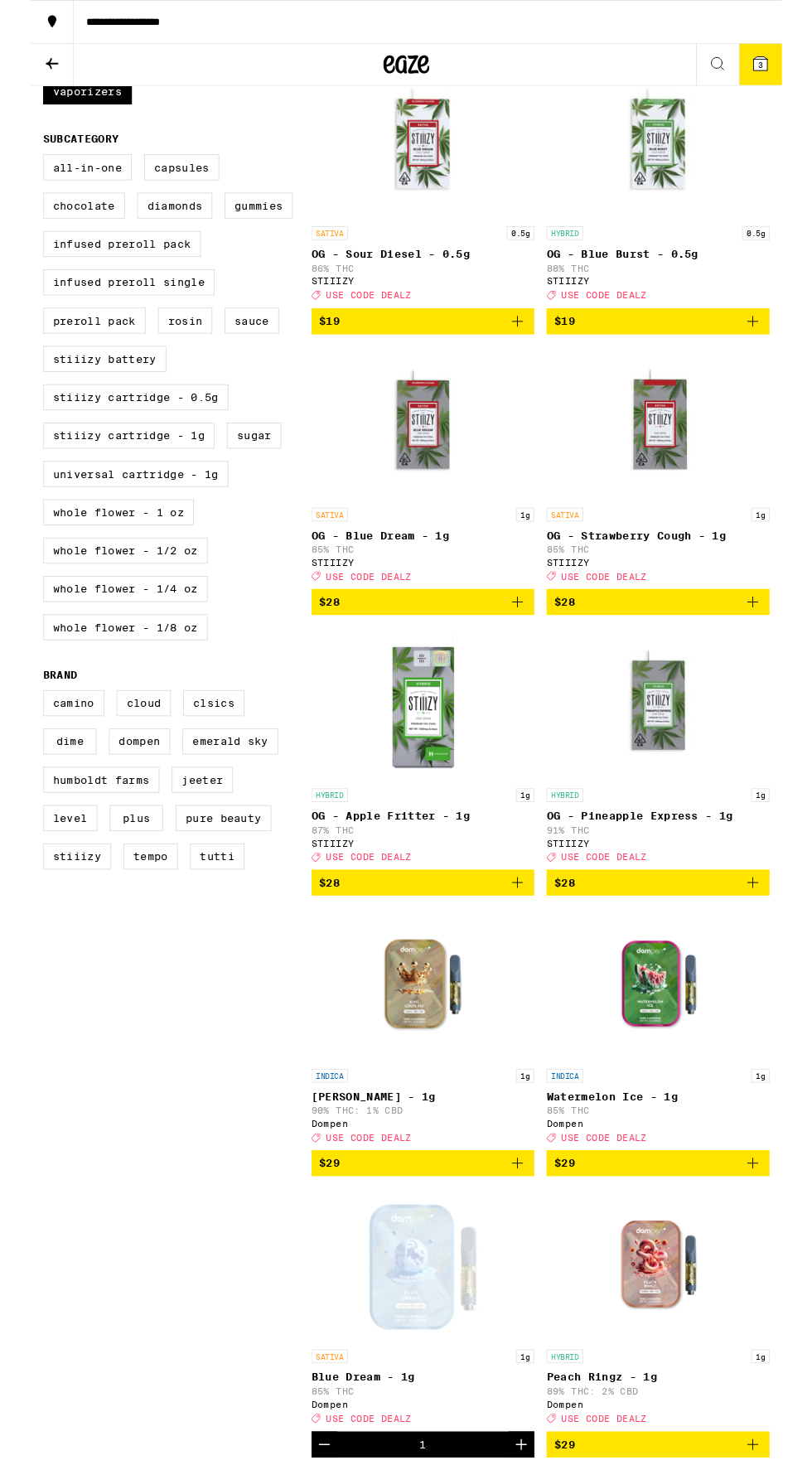
scroll to position [564, 0]
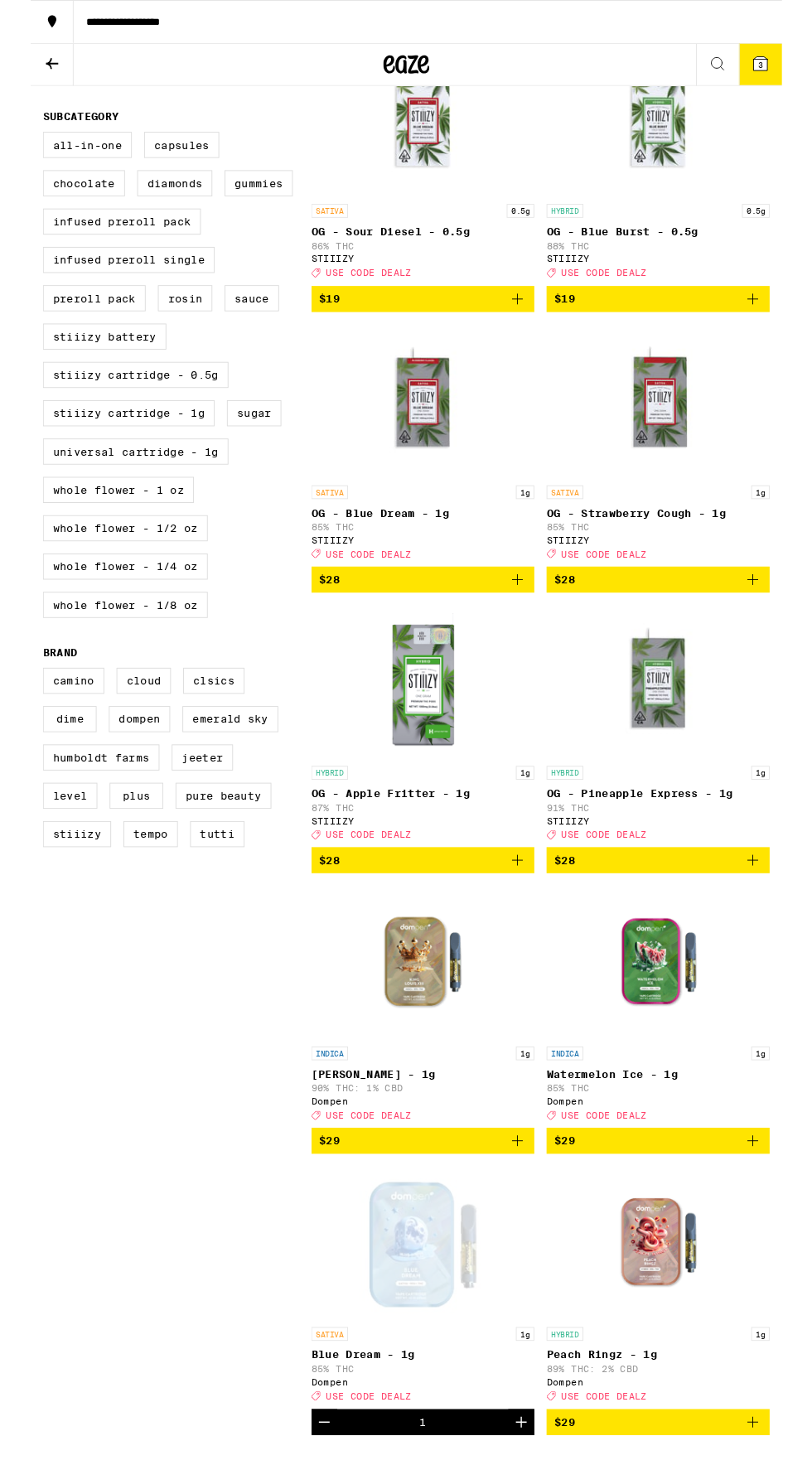
click at [763, 1243] on span "$29" at bounding box center [678, 1233] width 224 height 20
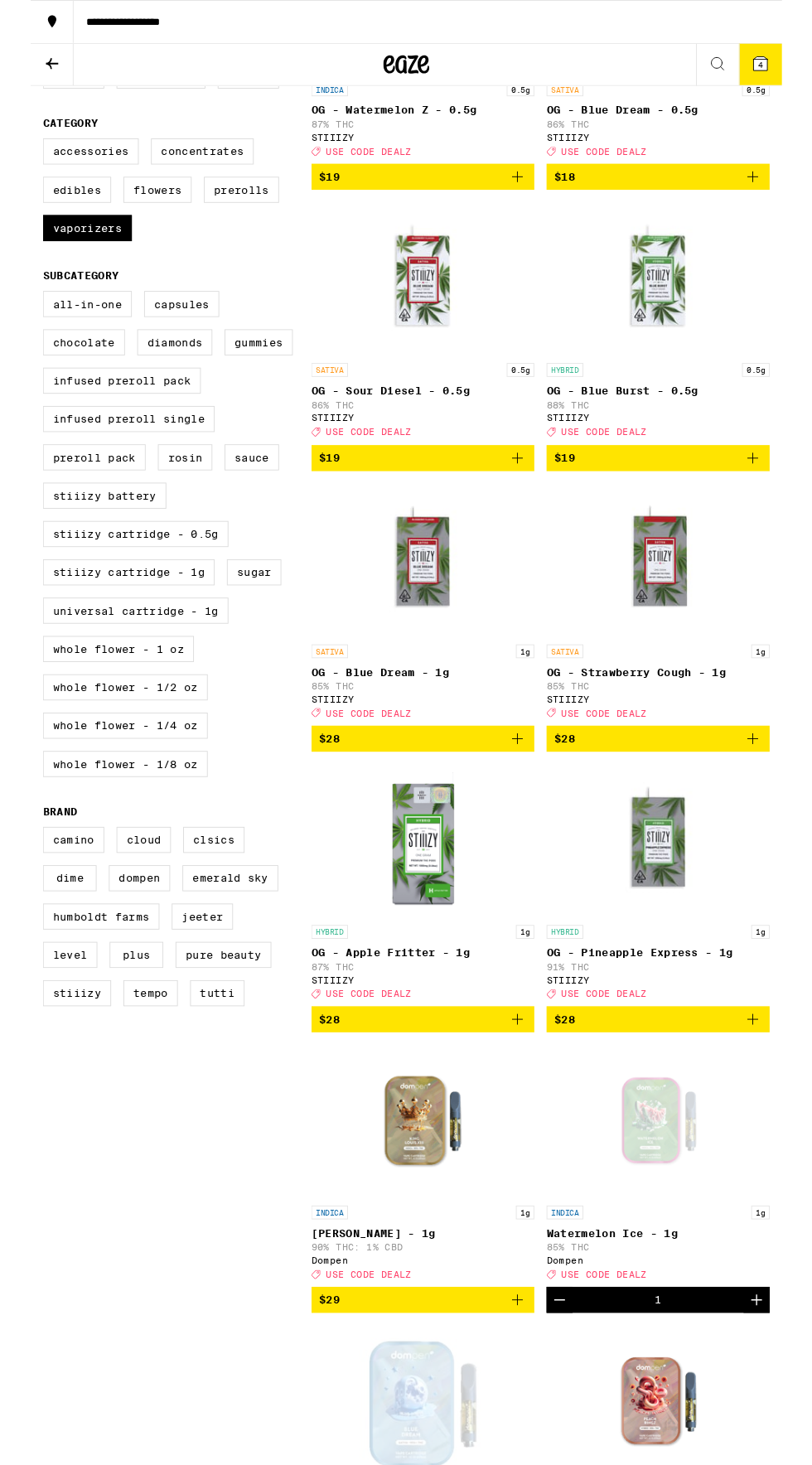
scroll to position [391, 0]
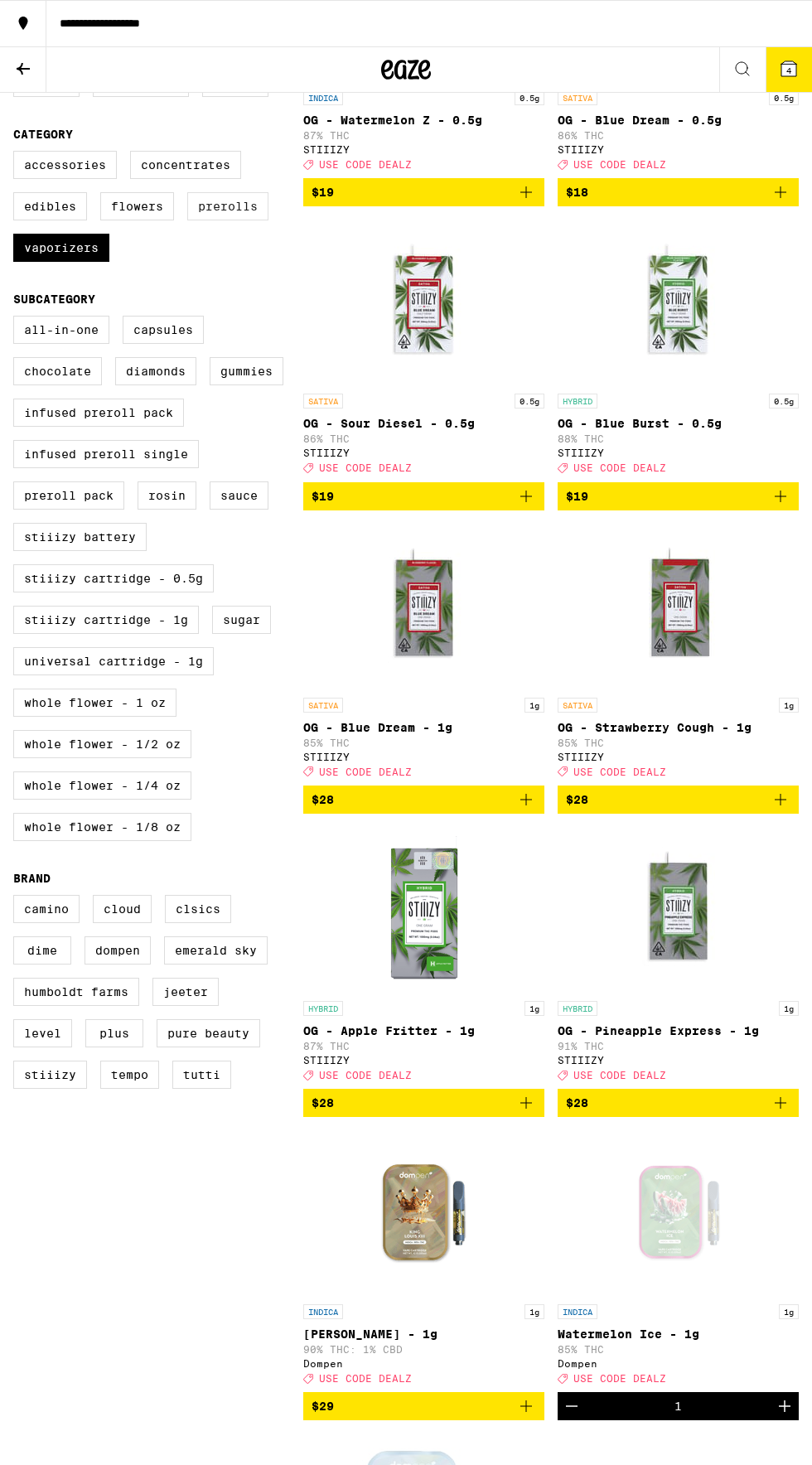
click at [226, 218] on label "Prerolls" at bounding box center [227, 206] width 82 height 29
click at [18, 154] on input "Prerolls" at bounding box center [17, 153] width 1 height 1
checkbox input "true"
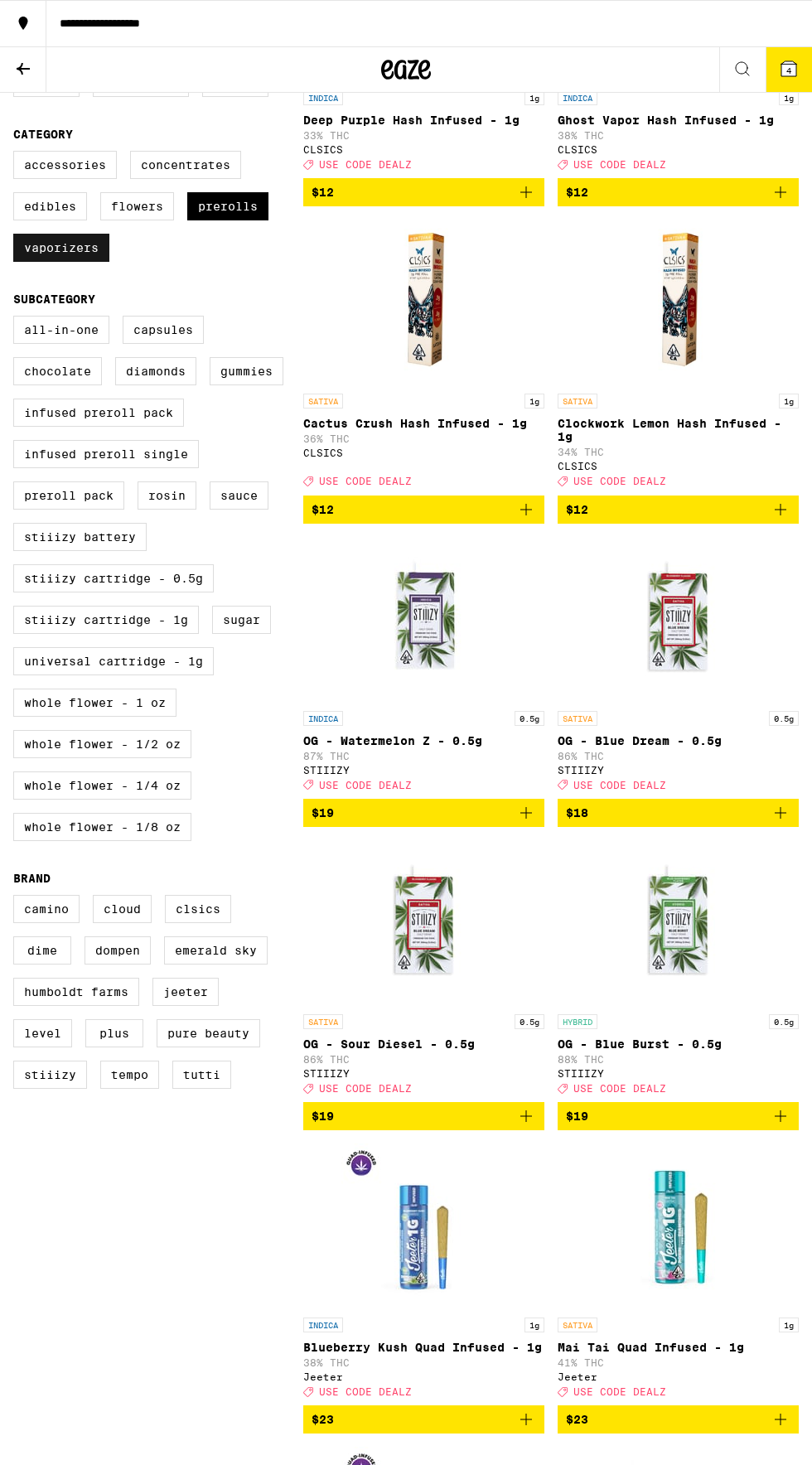
click at [58, 262] on label "Vaporizers" at bounding box center [61, 248] width 96 height 29
click at [18, 154] on input "Vaporizers" at bounding box center [17, 153] width 1 height 1
checkbox input "false"
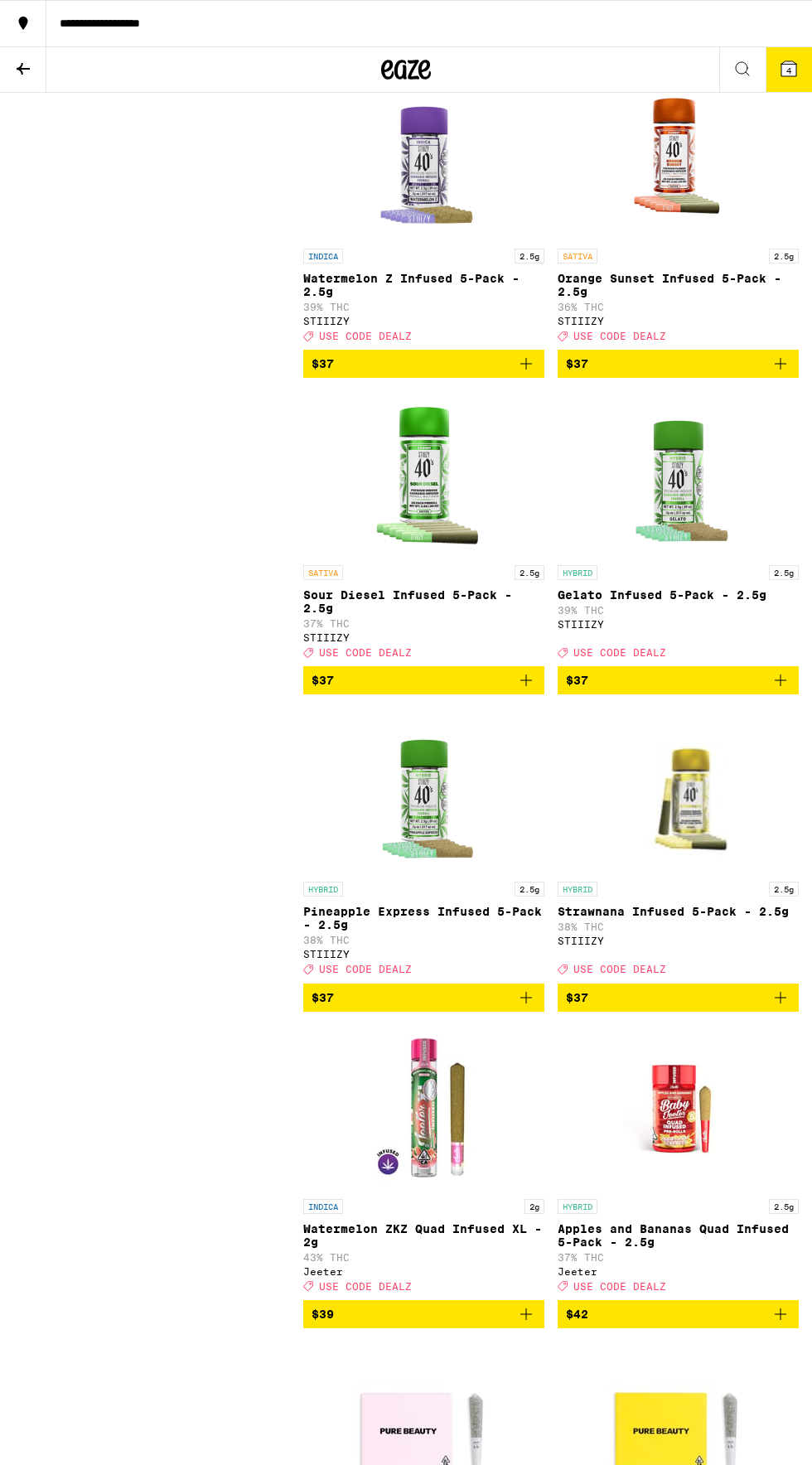
scroll to position [2409, 0]
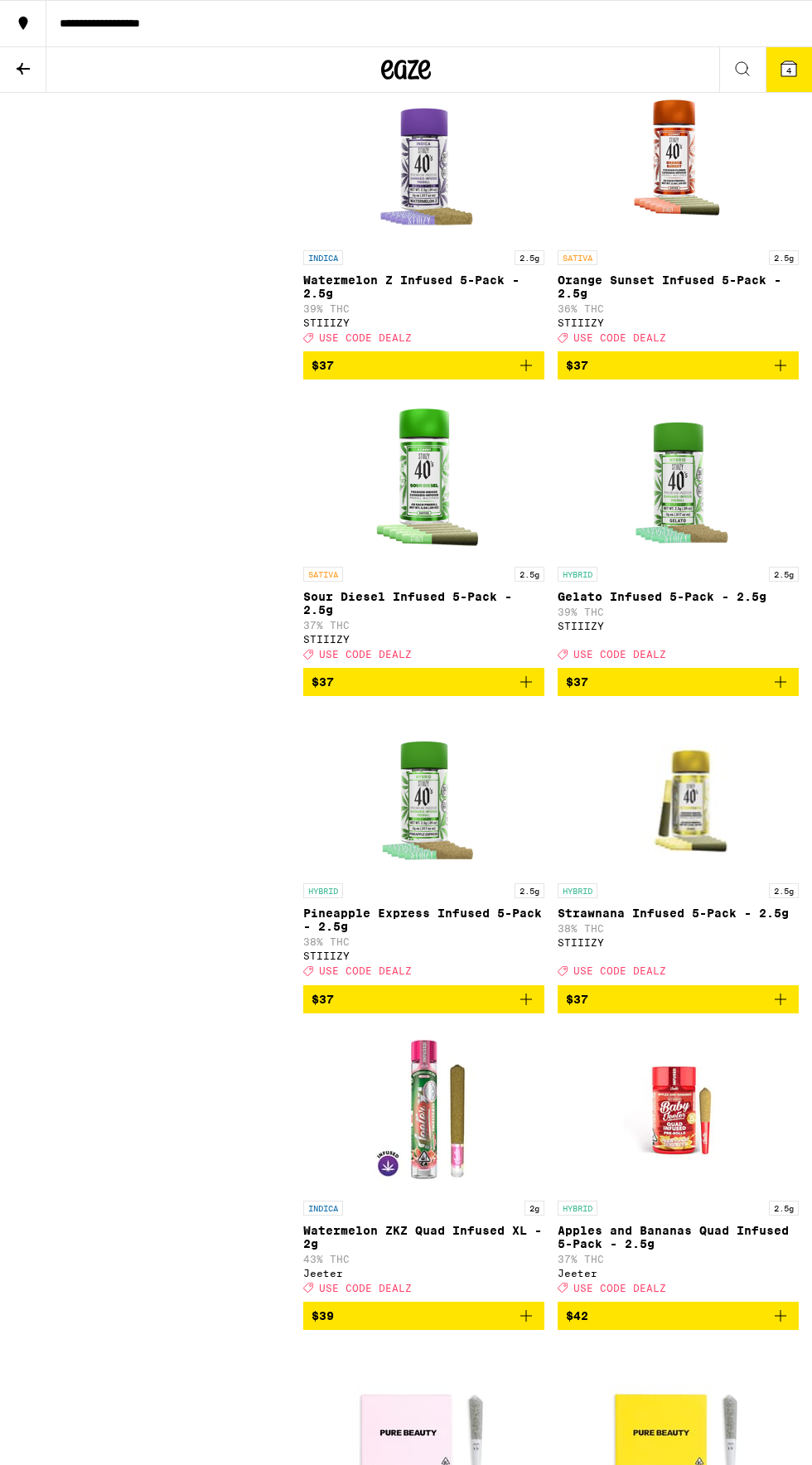
click at [520, 692] on icon "Add to bag" at bounding box center [526, 681] width 20 height 20
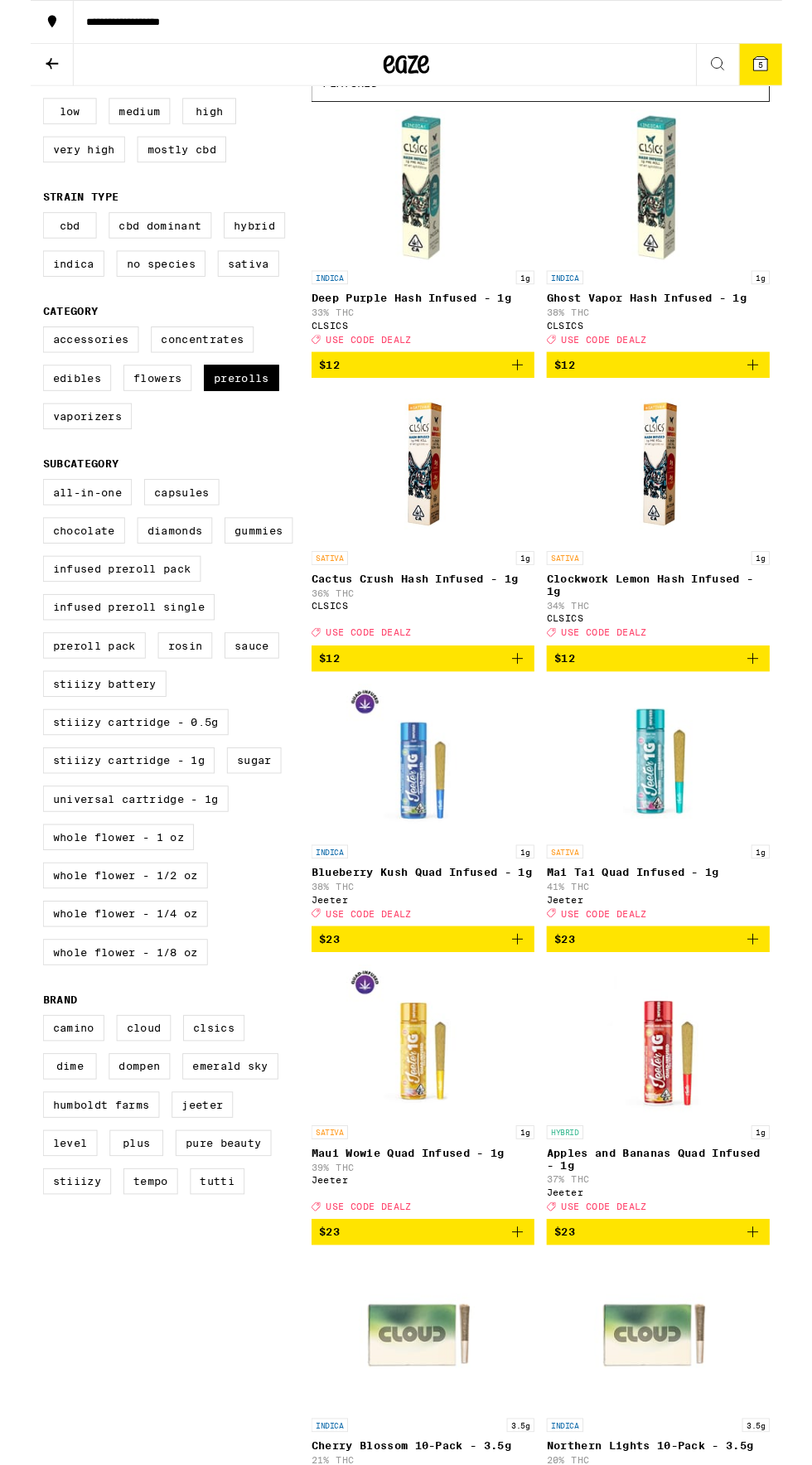
scroll to position [0, 0]
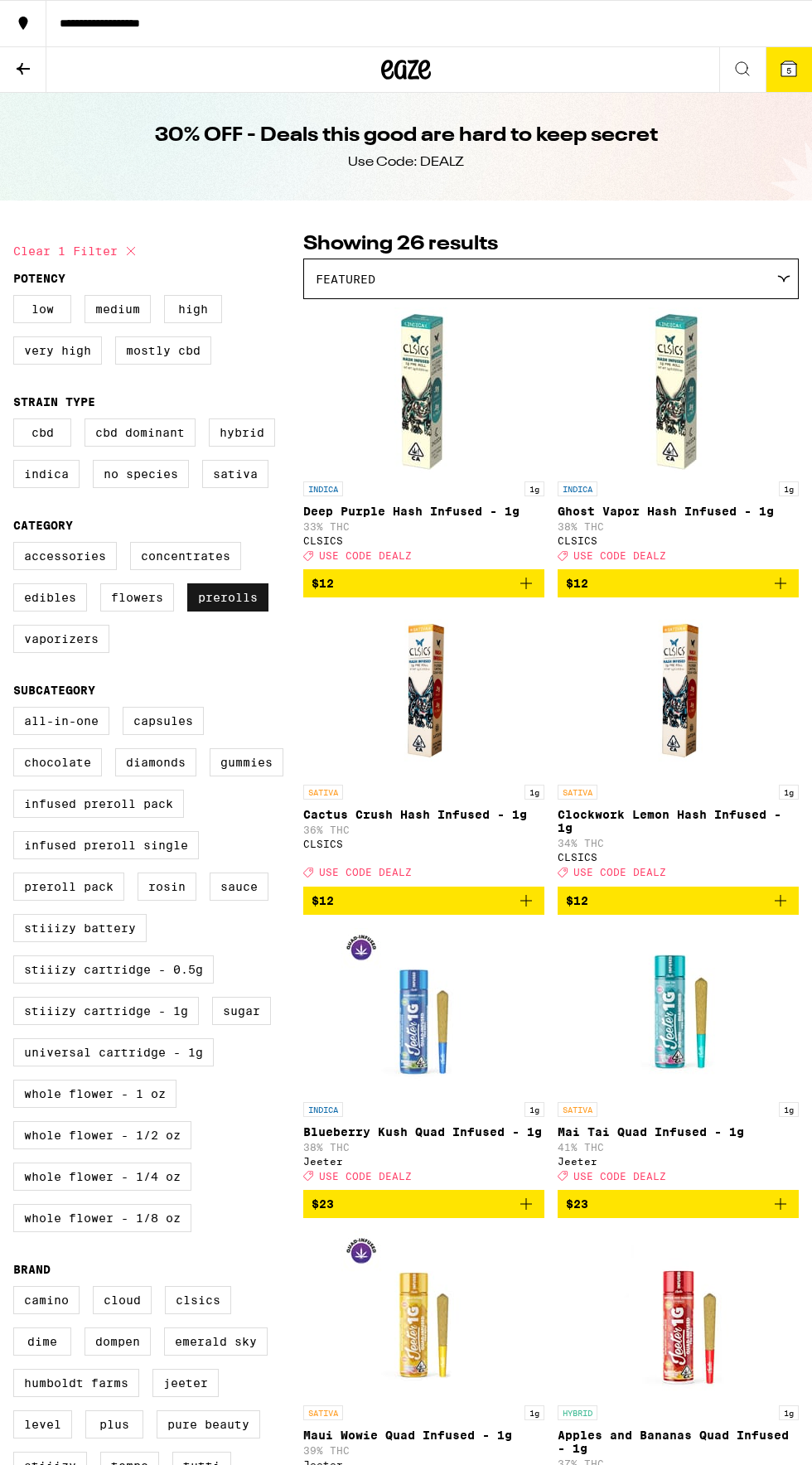
click at [218, 610] on label "Prerolls" at bounding box center [227, 597] width 82 height 29
click at [18, 546] on input "Prerolls" at bounding box center [17, 545] width 1 height 1
checkbox input "false"
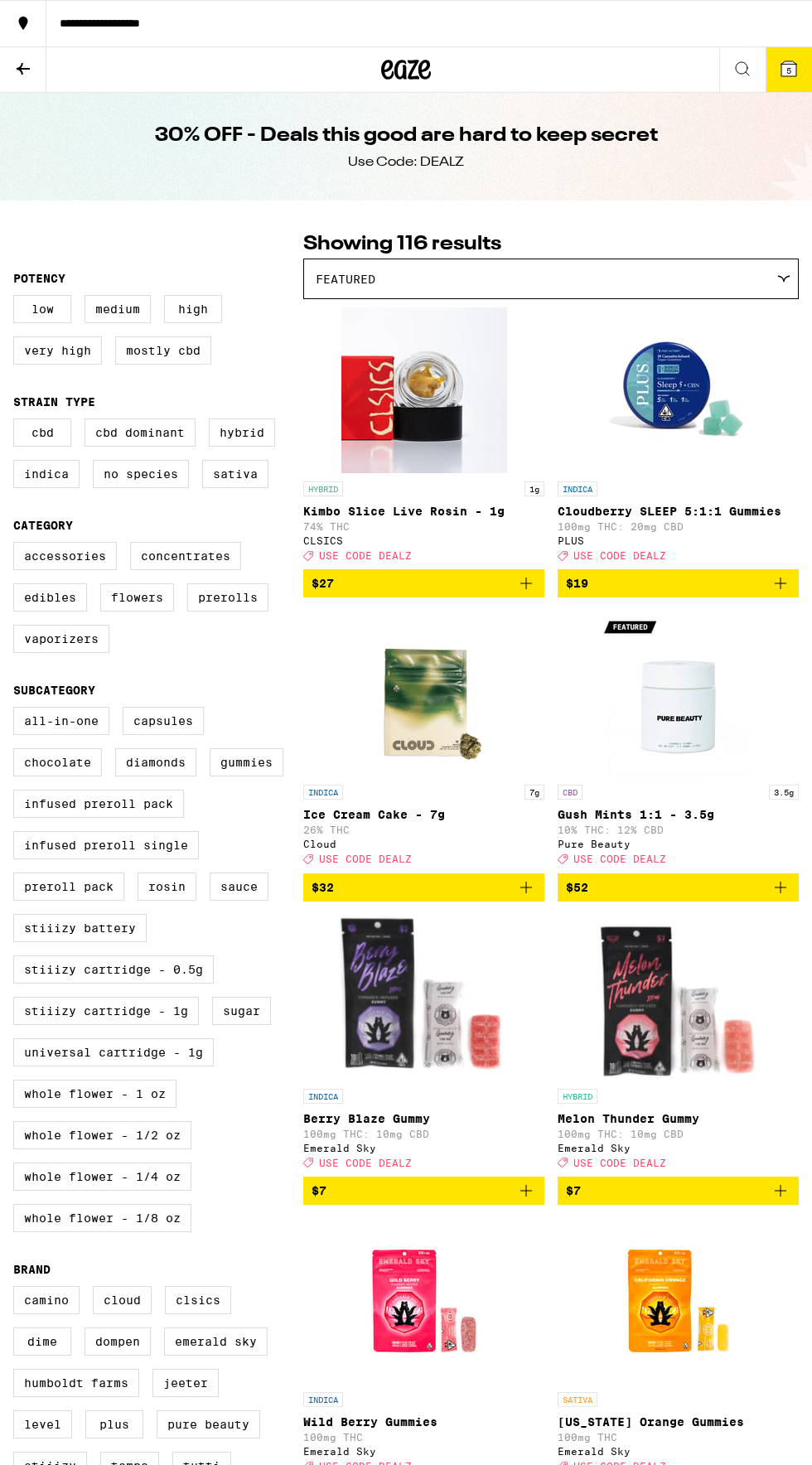
click at [787, 68] on span "5" at bounding box center [788, 71] width 5 height 10
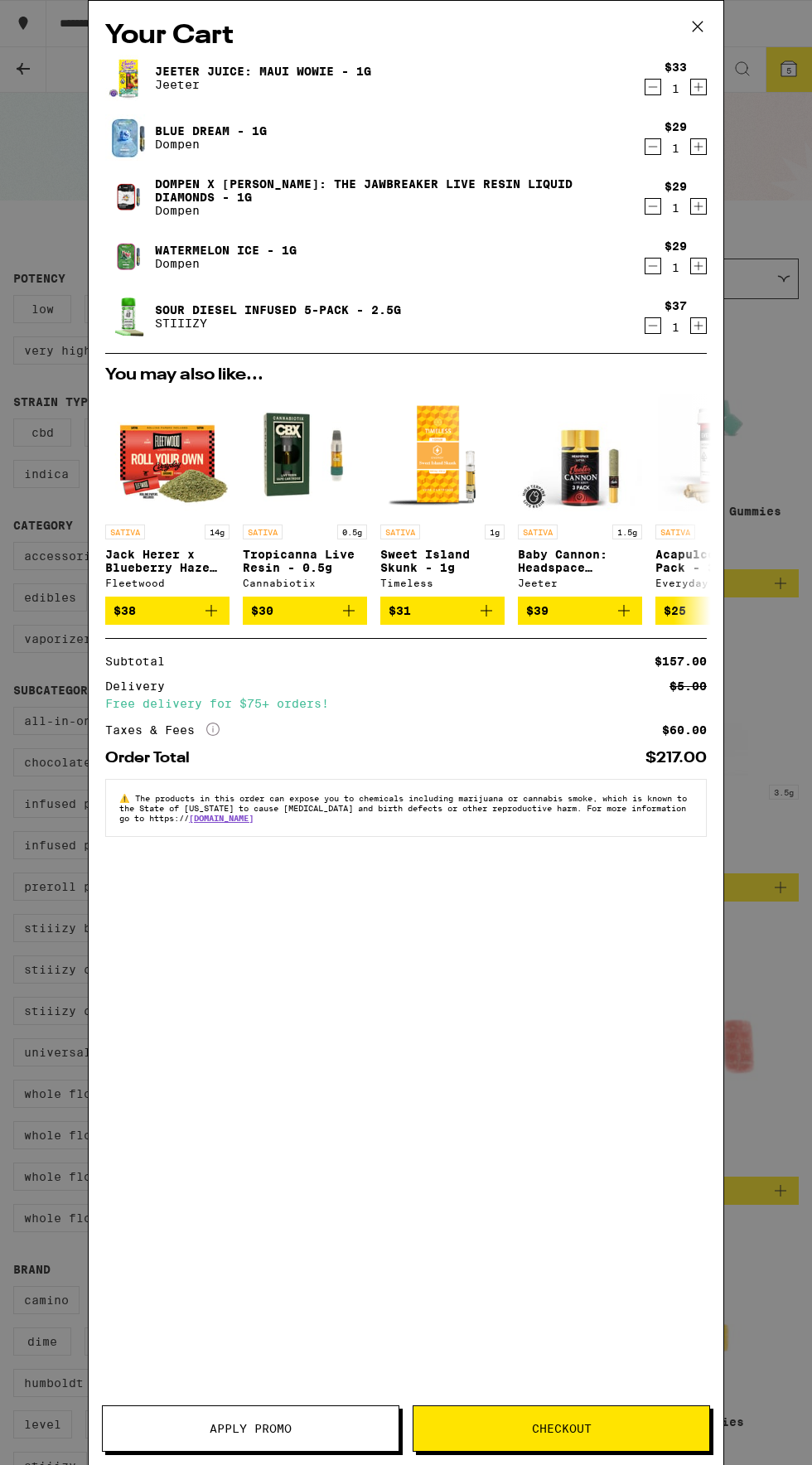
click at [230, 1426] on span "Apply Promo" at bounding box center [250, 1429] width 82 height 12
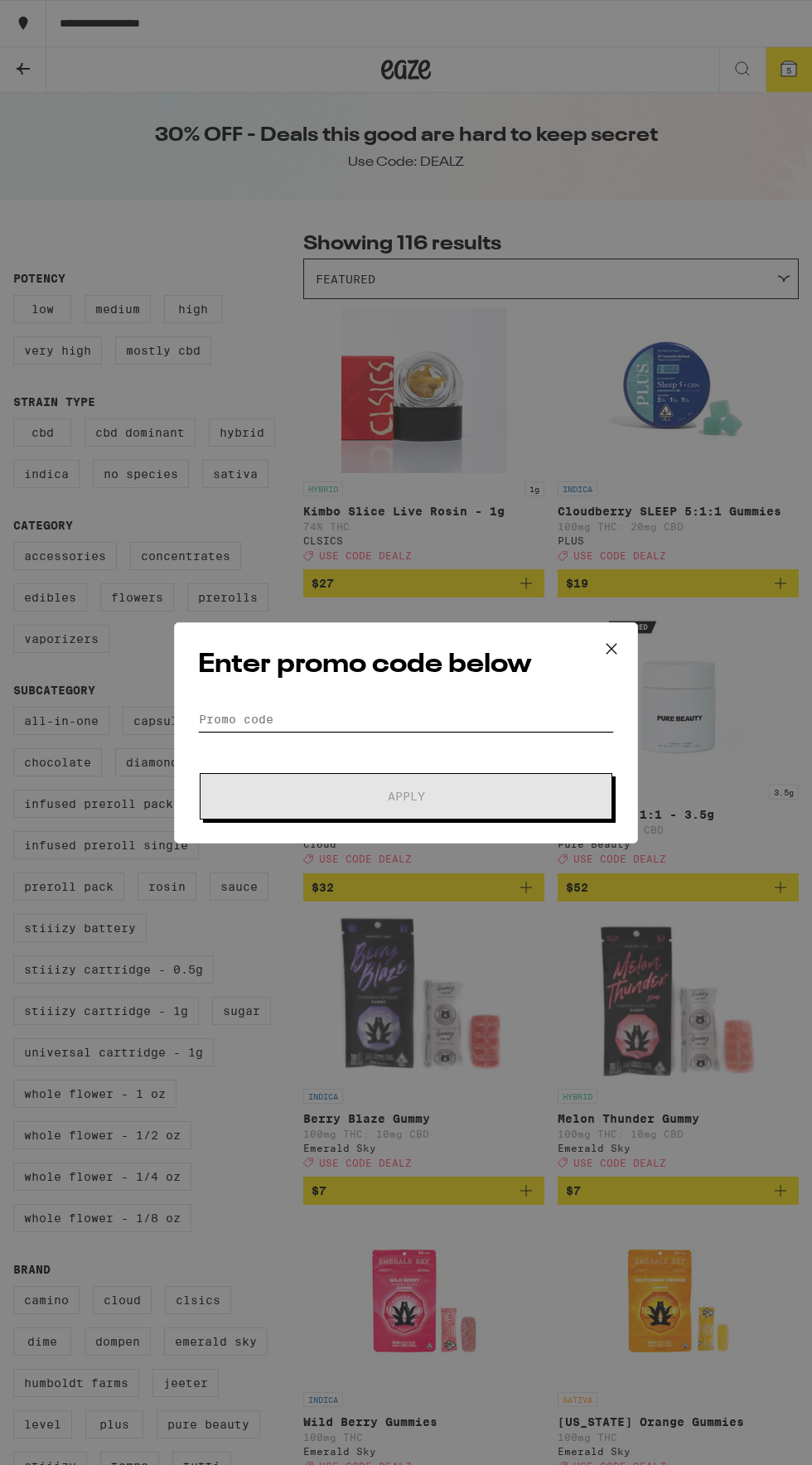
click at [316, 716] on input "Promo Code" at bounding box center [405, 719] width 416 height 25
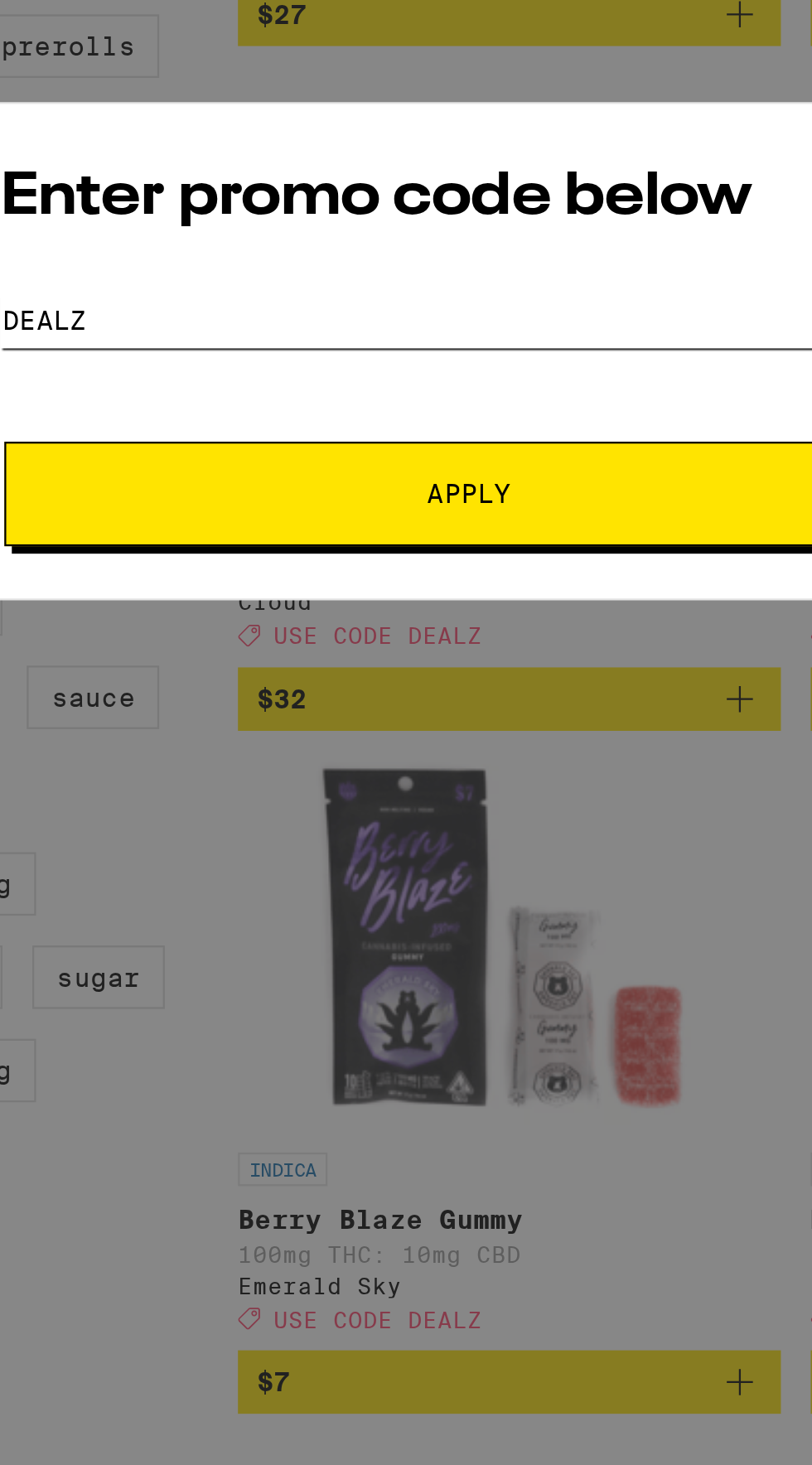
type input "Dealz"
click at [307, 797] on span "Apply" at bounding box center [405, 796] width 298 height 12
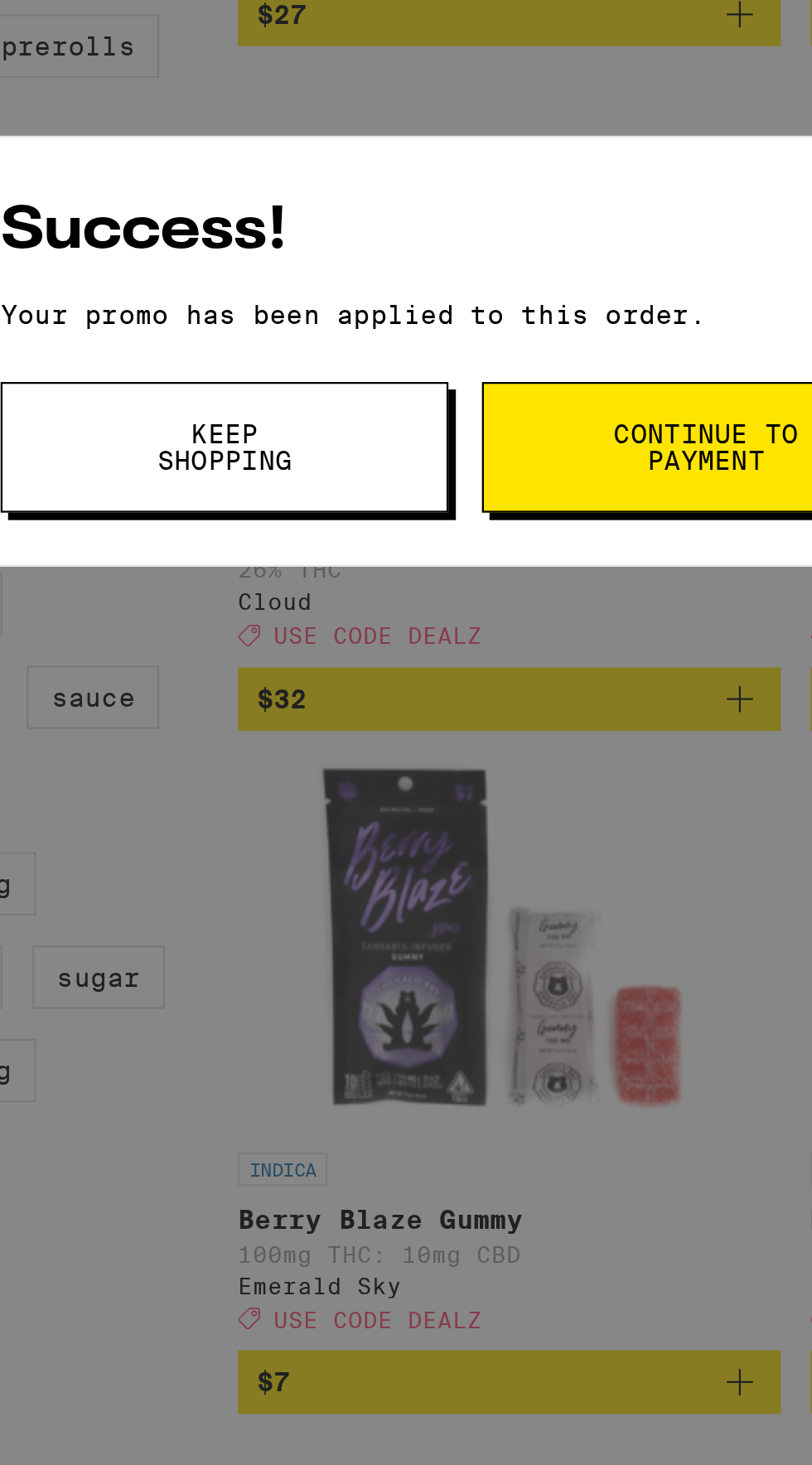
click at [470, 779] on span "Continue to payment" at bounding box center [511, 776] width 85 height 24
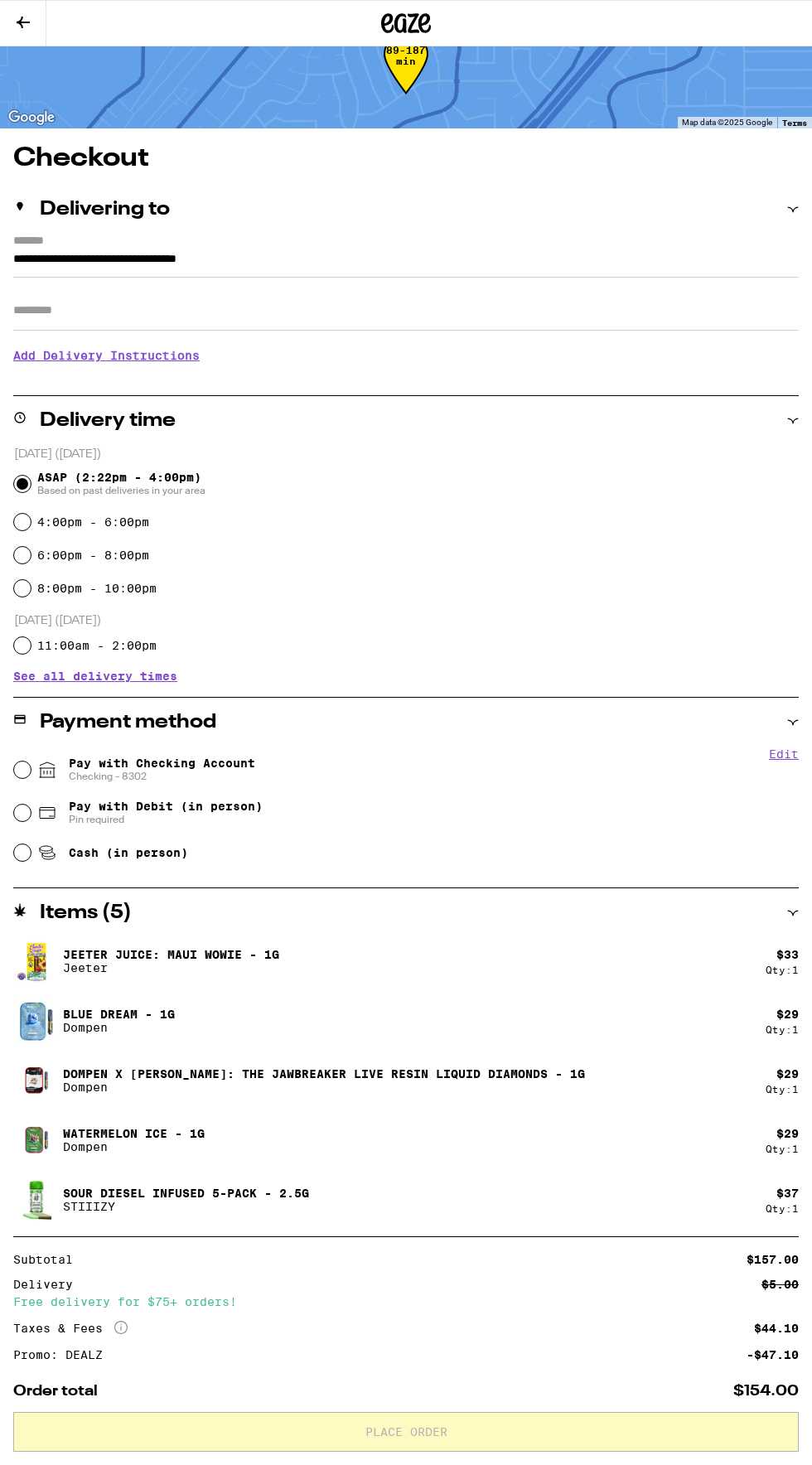
scroll to position [63, 0]
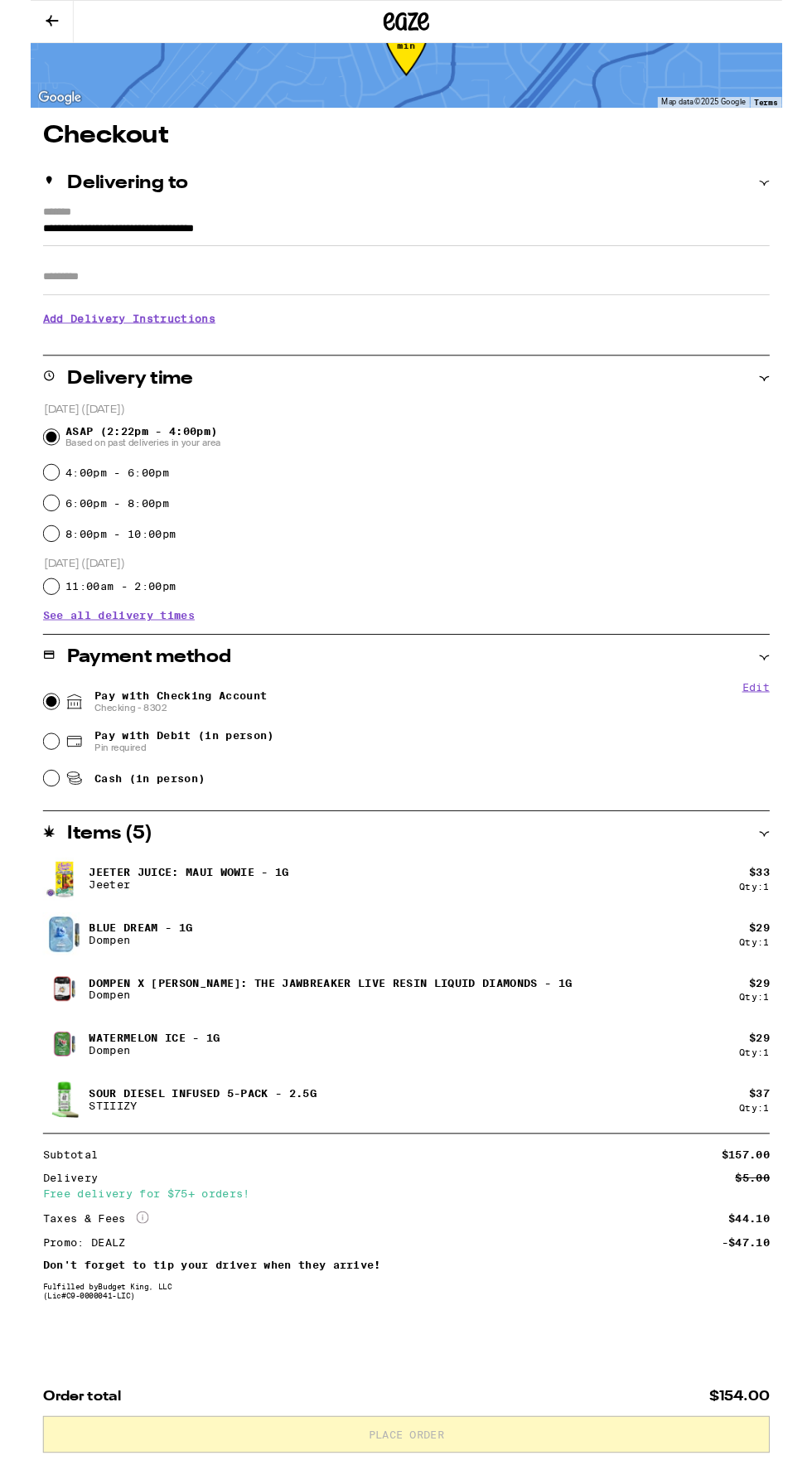
click at [23, 756] on input "Pay with Checking Account Checking - 8302" at bounding box center [22, 758] width 17 height 17
radio input "true"
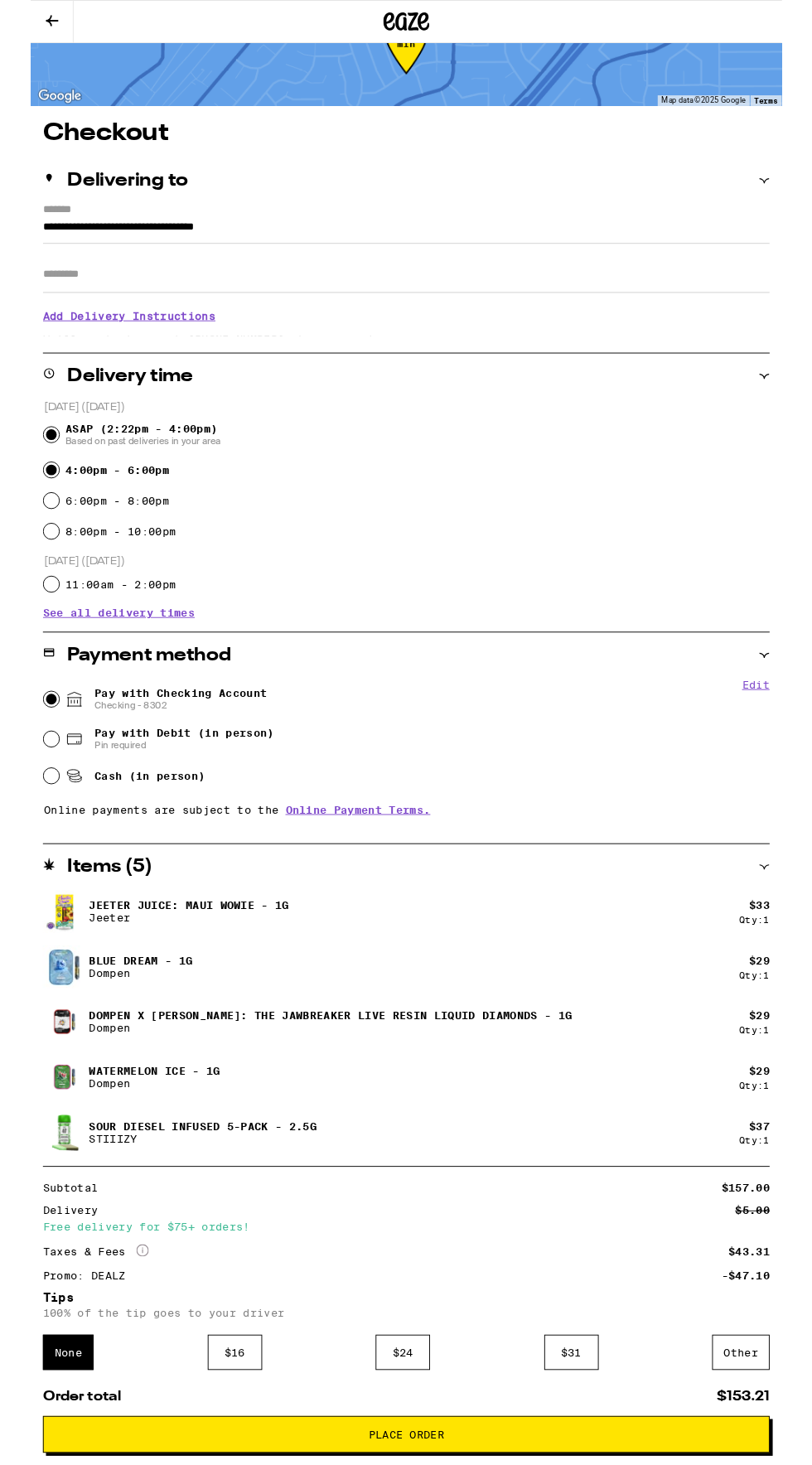
click at [24, 503] on input "4:00pm - 6:00pm" at bounding box center [22, 507] width 17 height 17
radio input "true"
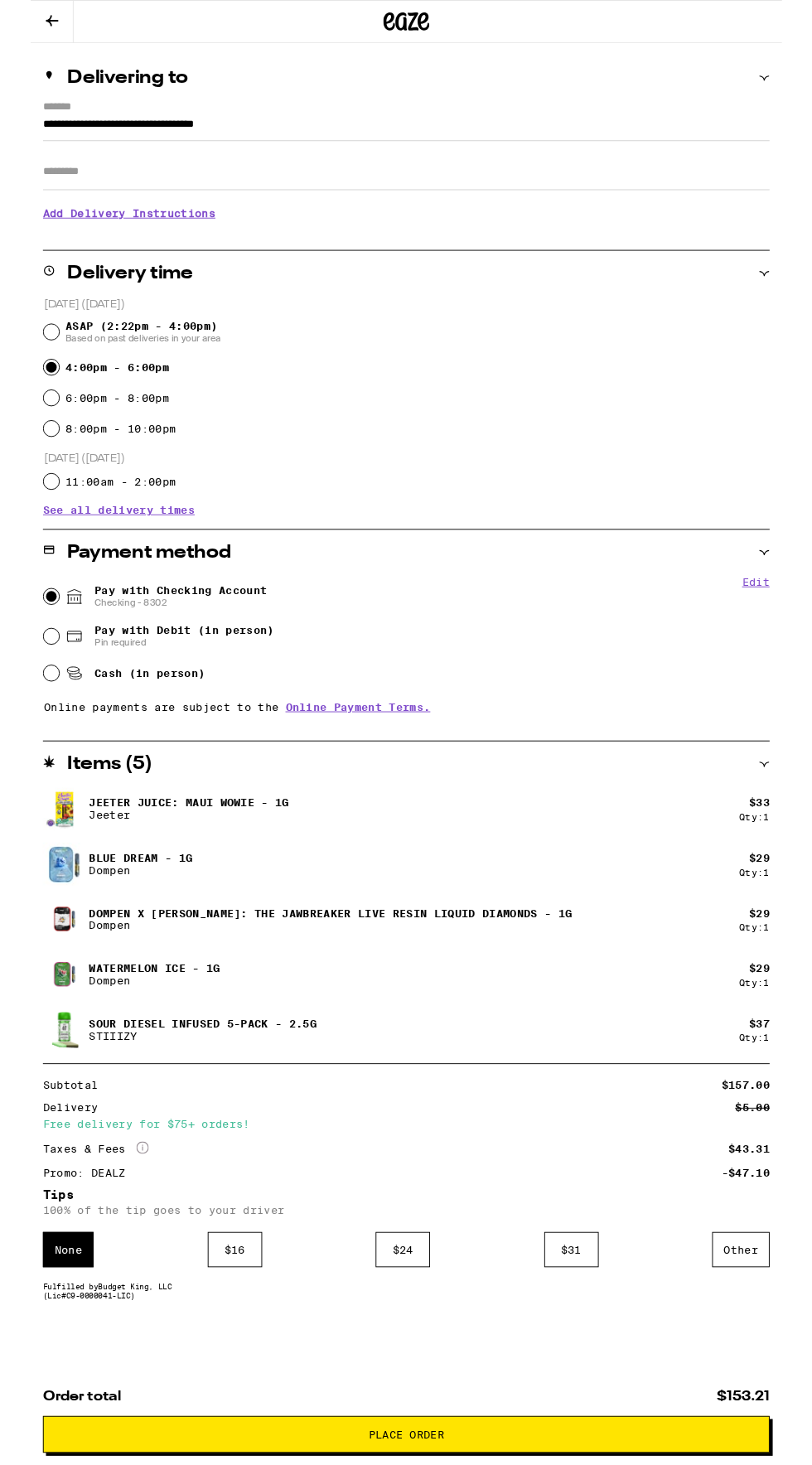
scroll to position [179, 0]
click at [121, 1237] on icon at bounding box center [120, 1240] width 13 height 13
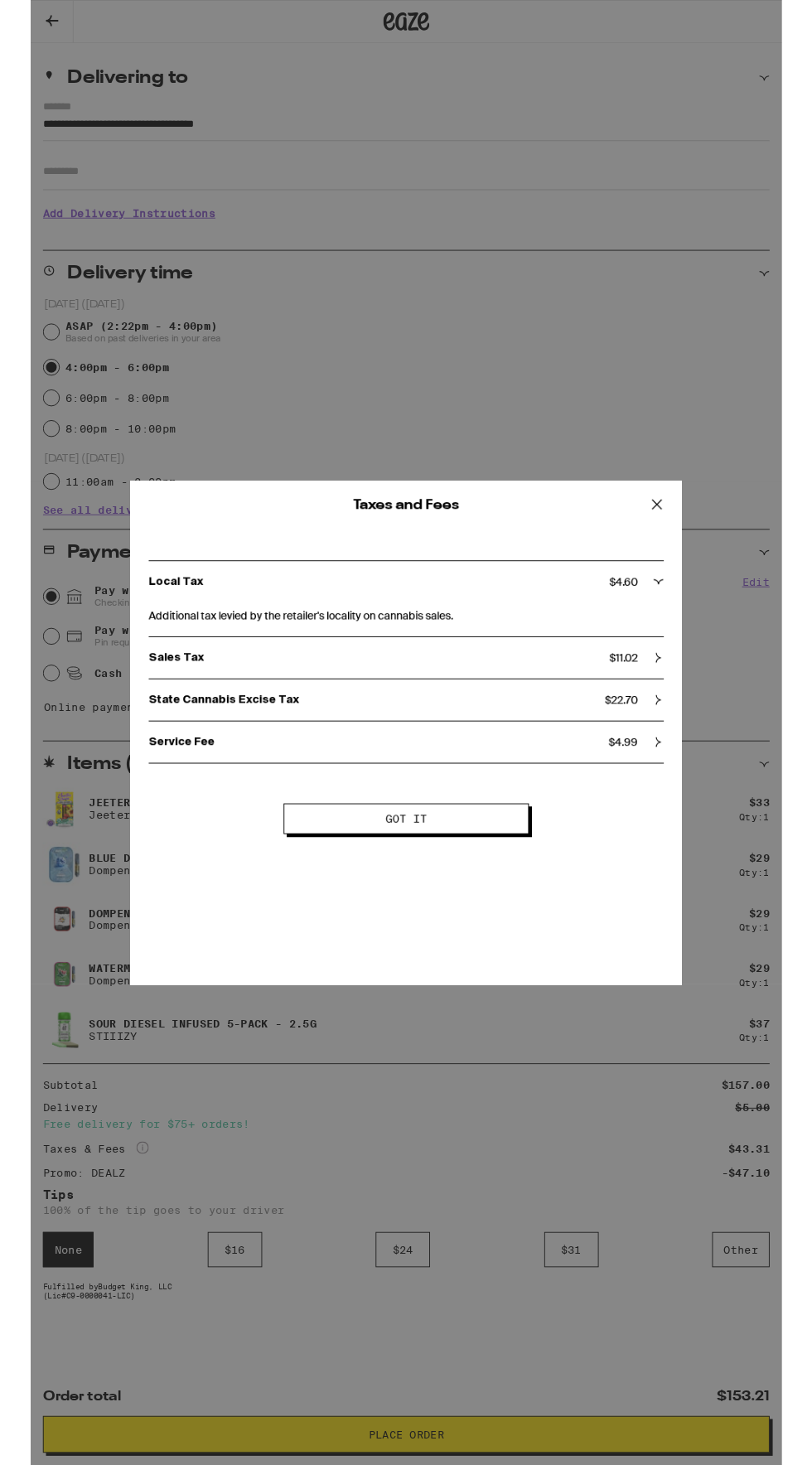
click at [640, 756] on span "$ 22.70" at bounding box center [638, 756] width 35 height 15
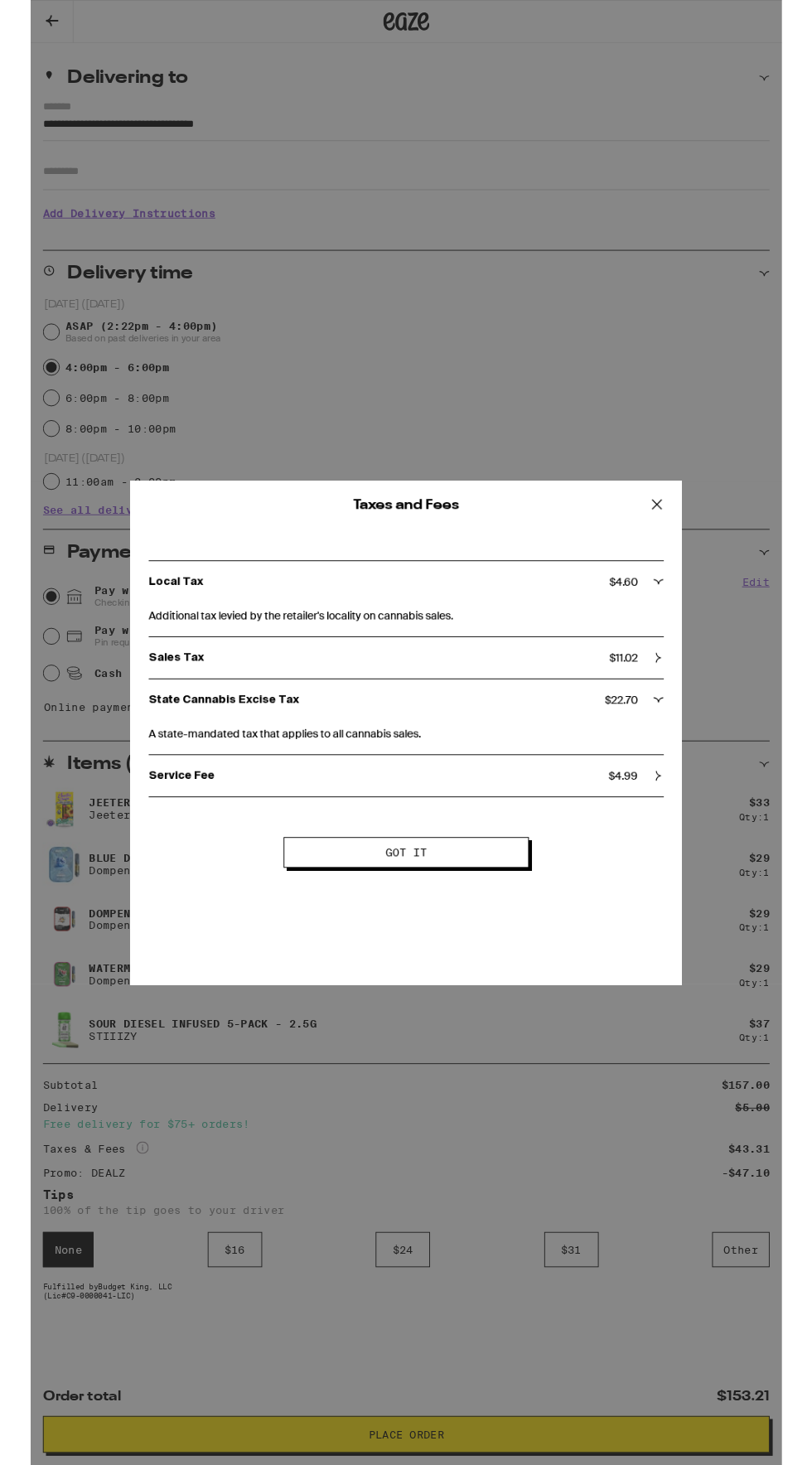
click at [676, 547] on icon at bounding box center [676, 545] width 25 height 25
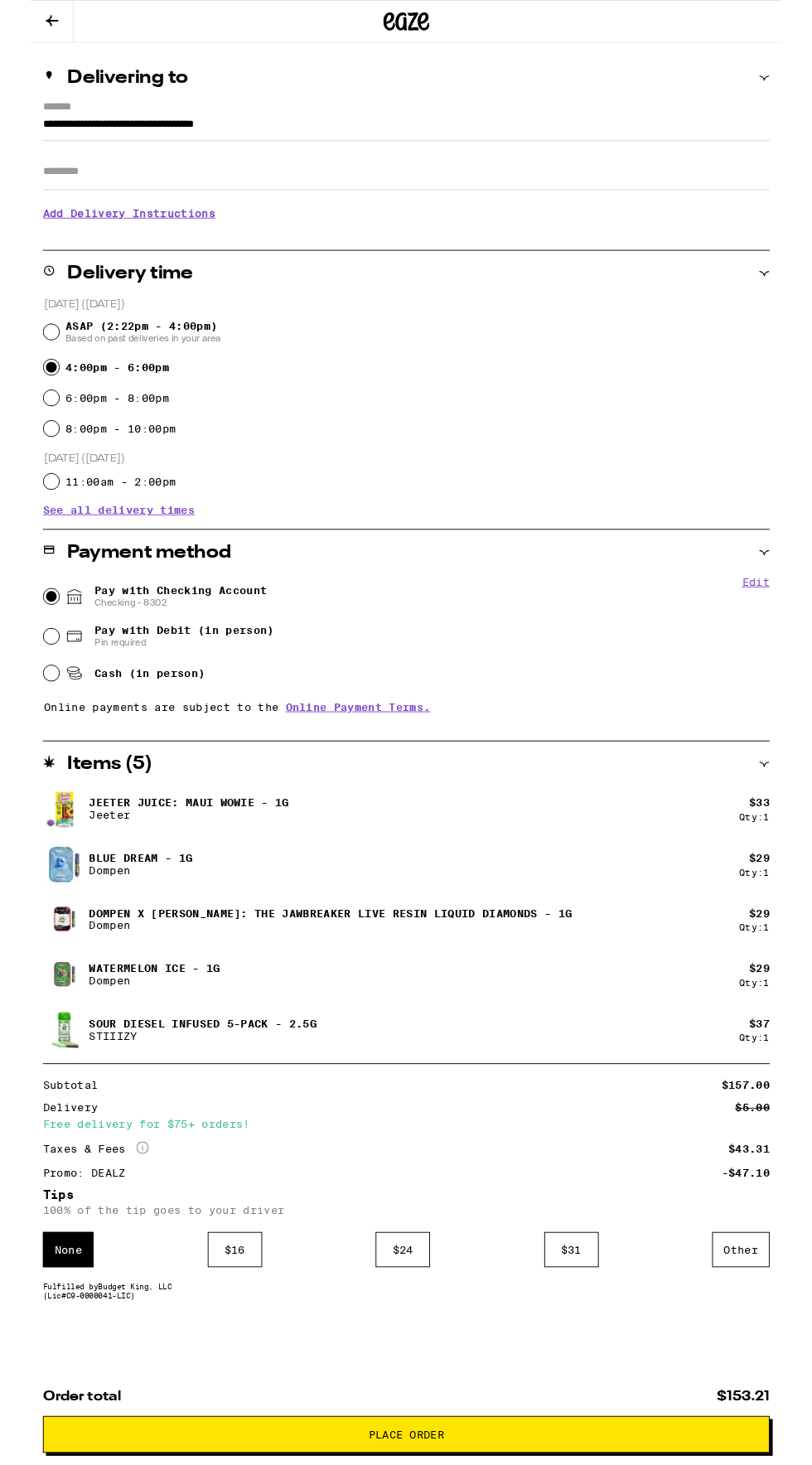
scroll to position [0, 0]
